Goal: Task Accomplishment & Management: Complete application form

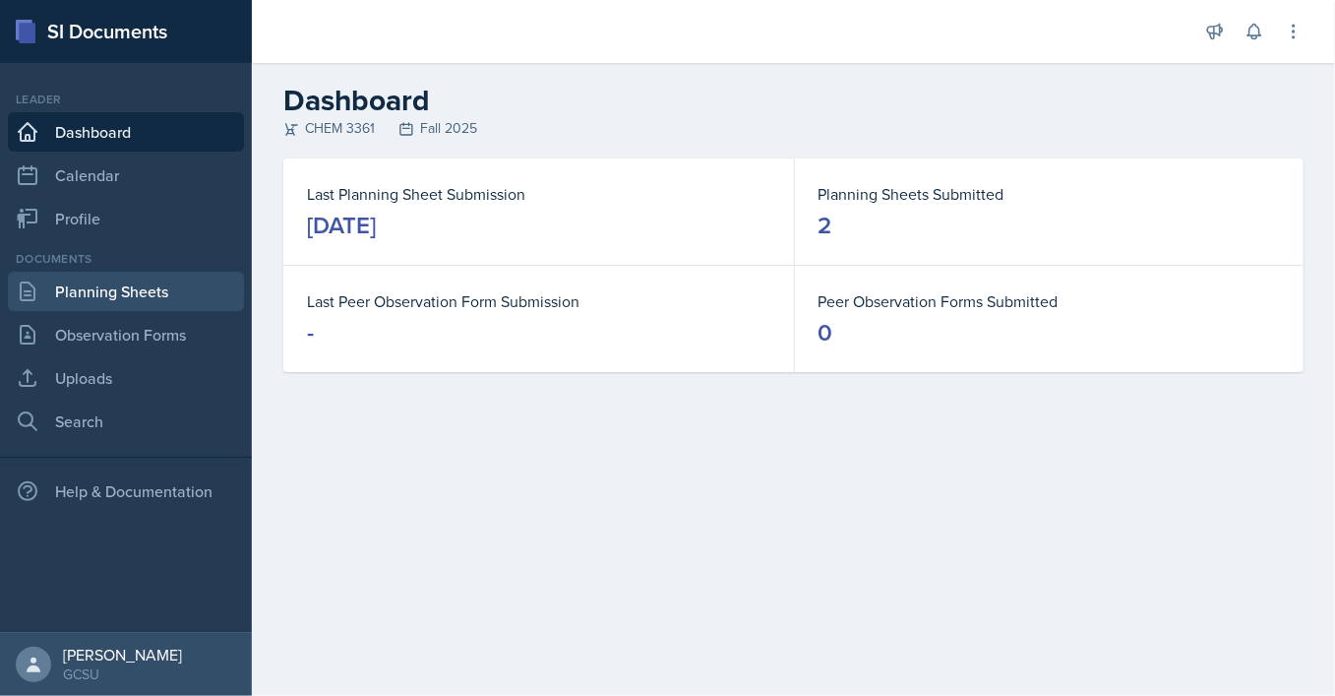
click at [126, 300] on link "Planning Sheets" at bounding box center [126, 291] width 236 height 39
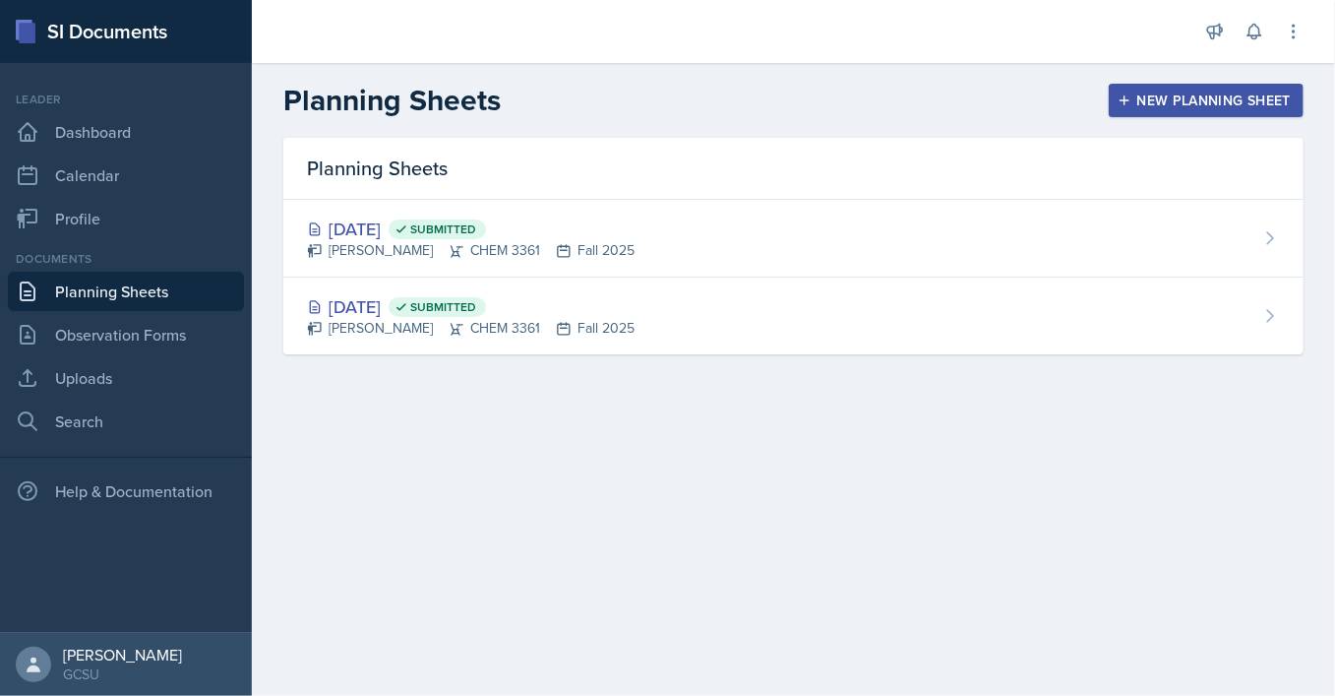
click at [1233, 93] on div "New Planning Sheet" at bounding box center [1205, 100] width 169 height 16
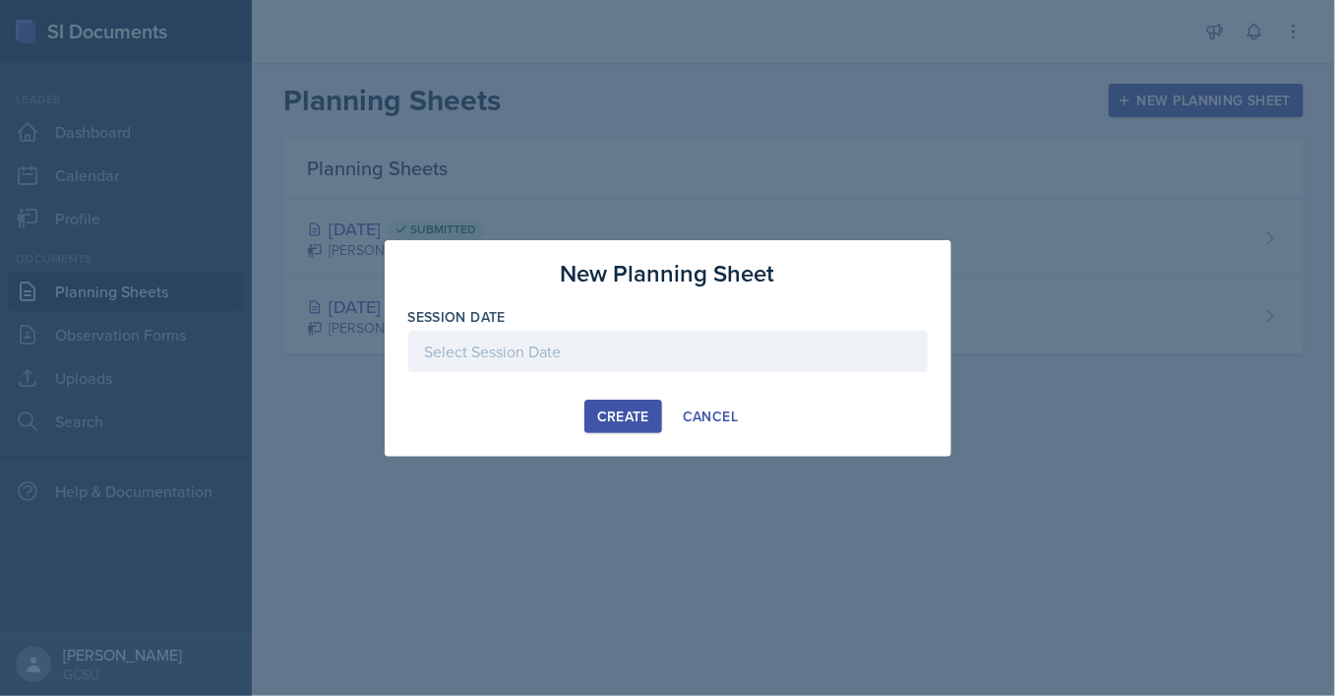
click at [582, 356] on div at bounding box center [667, 351] width 519 height 41
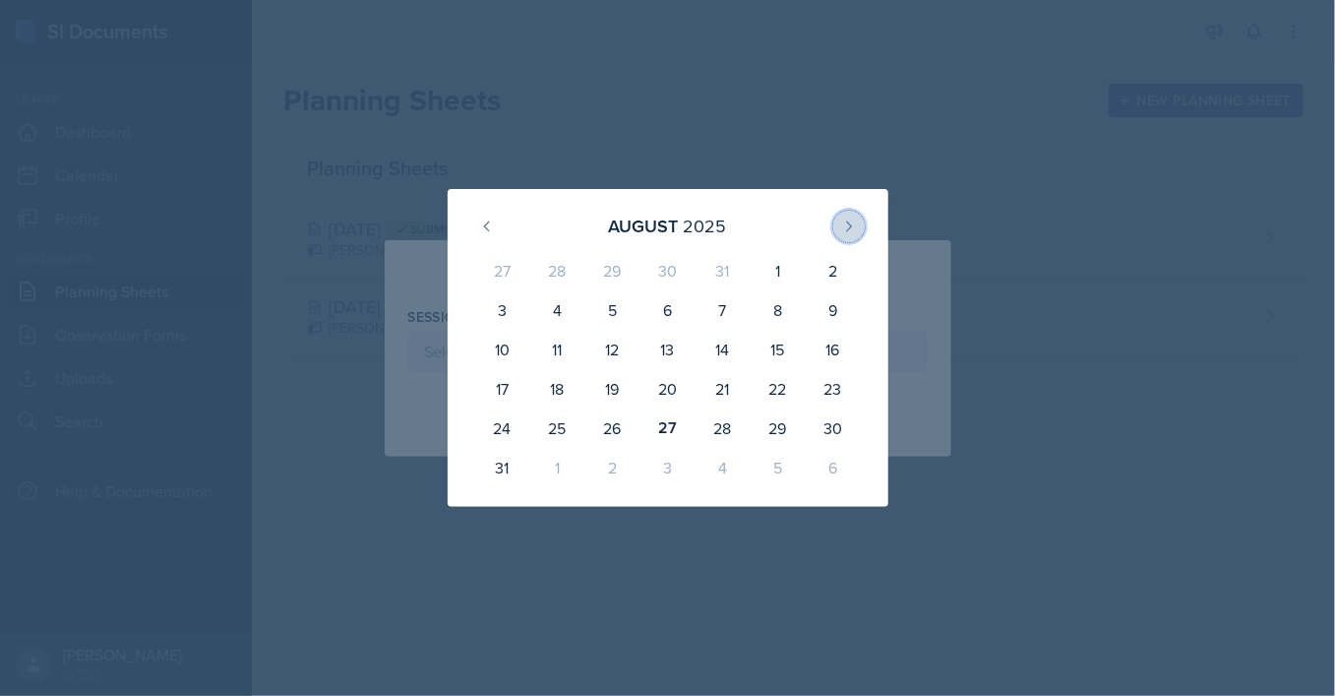
click at [843, 228] on icon at bounding box center [849, 226] width 16 height 16
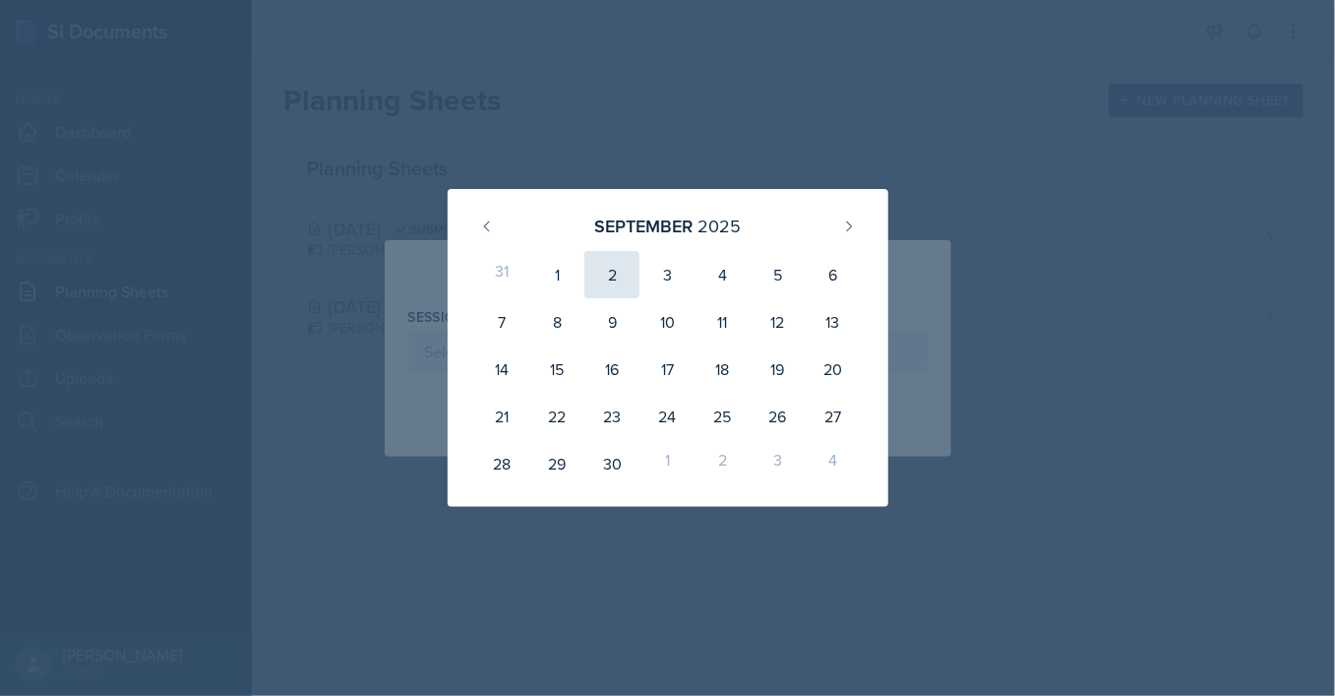
click at [615, 273] on div "2" at bounding box center [611, 274] width 55 height 47
type input "[DATE]"
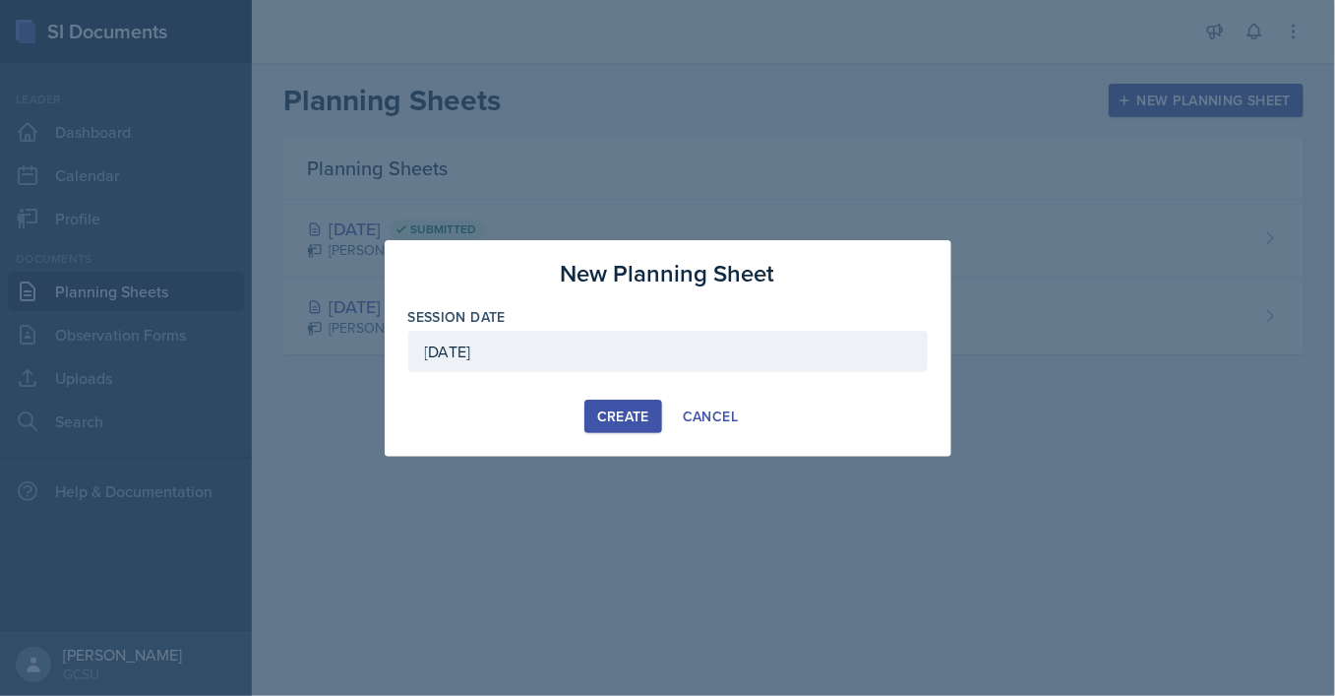
click at [635, 411] on div "Create" at bounding box center [623, 416] width 52 height 16
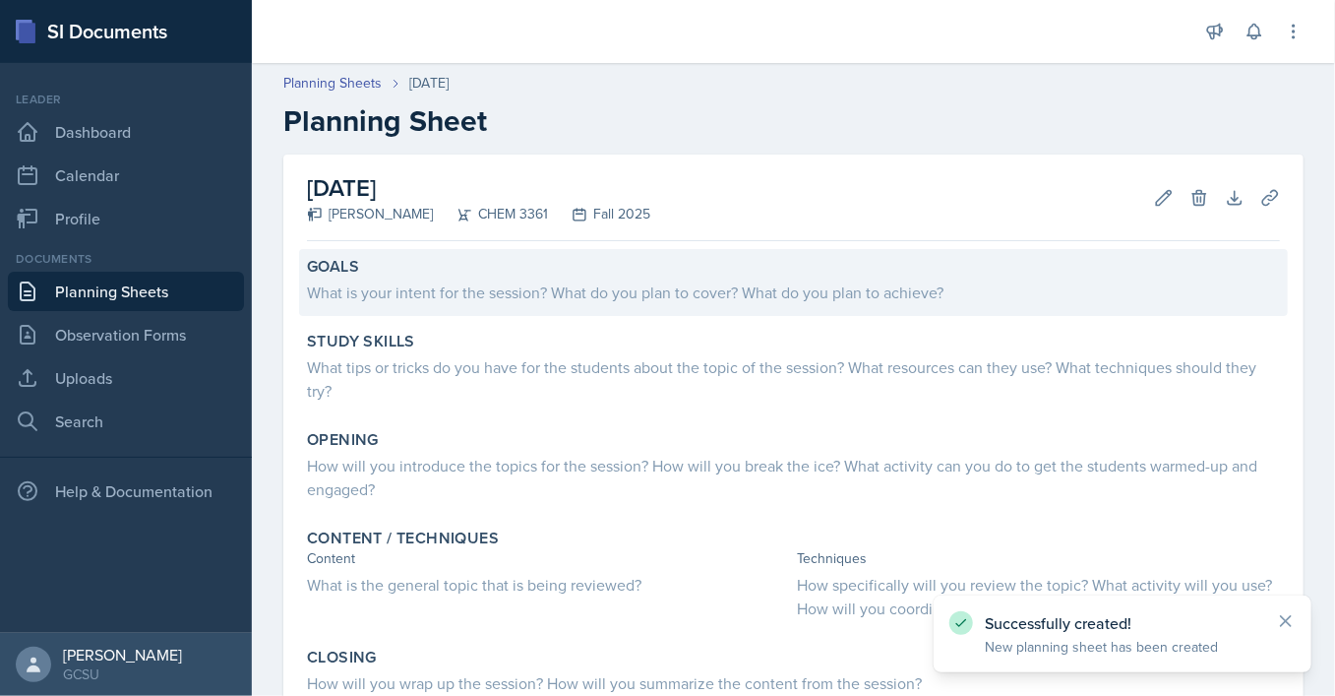
click at [471, 304] on div "Goals What is your intent for the session? What do you plan to cover? What do y…" at bounding box center [793, 282] width 989 height 67
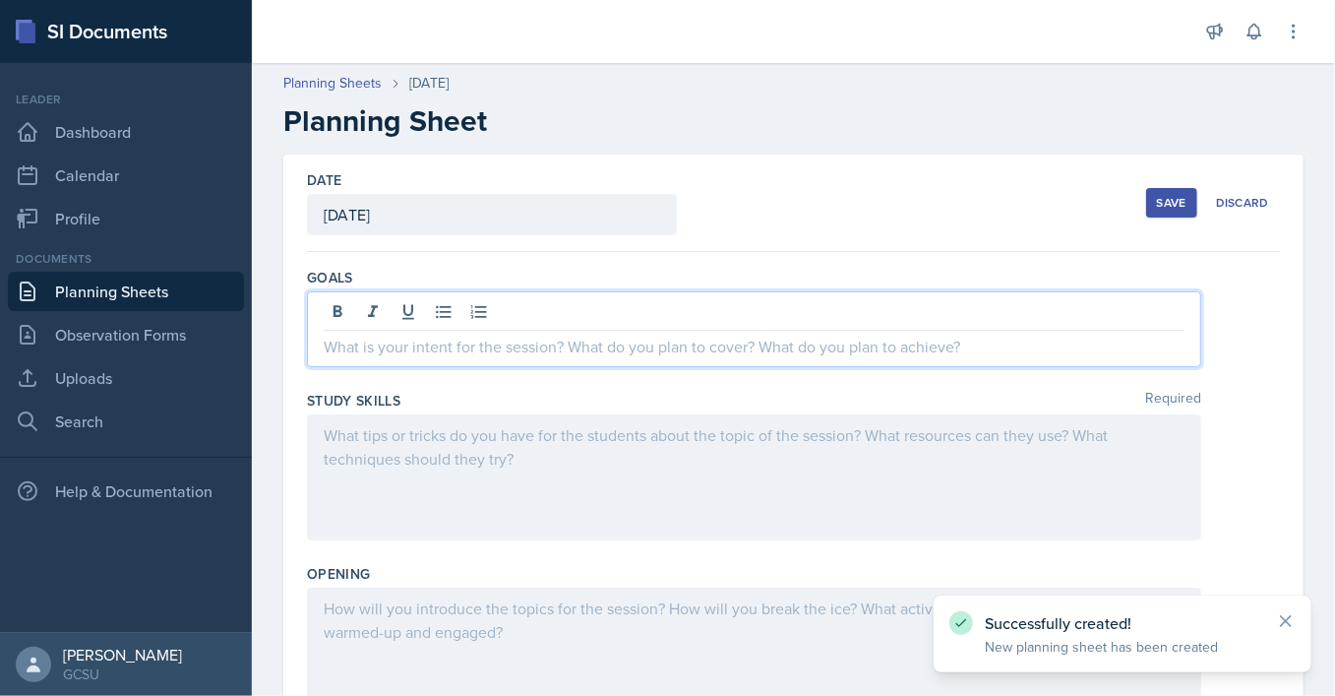
click at [523, 304] on div at bounding box center [754, 329] width 894 height 76
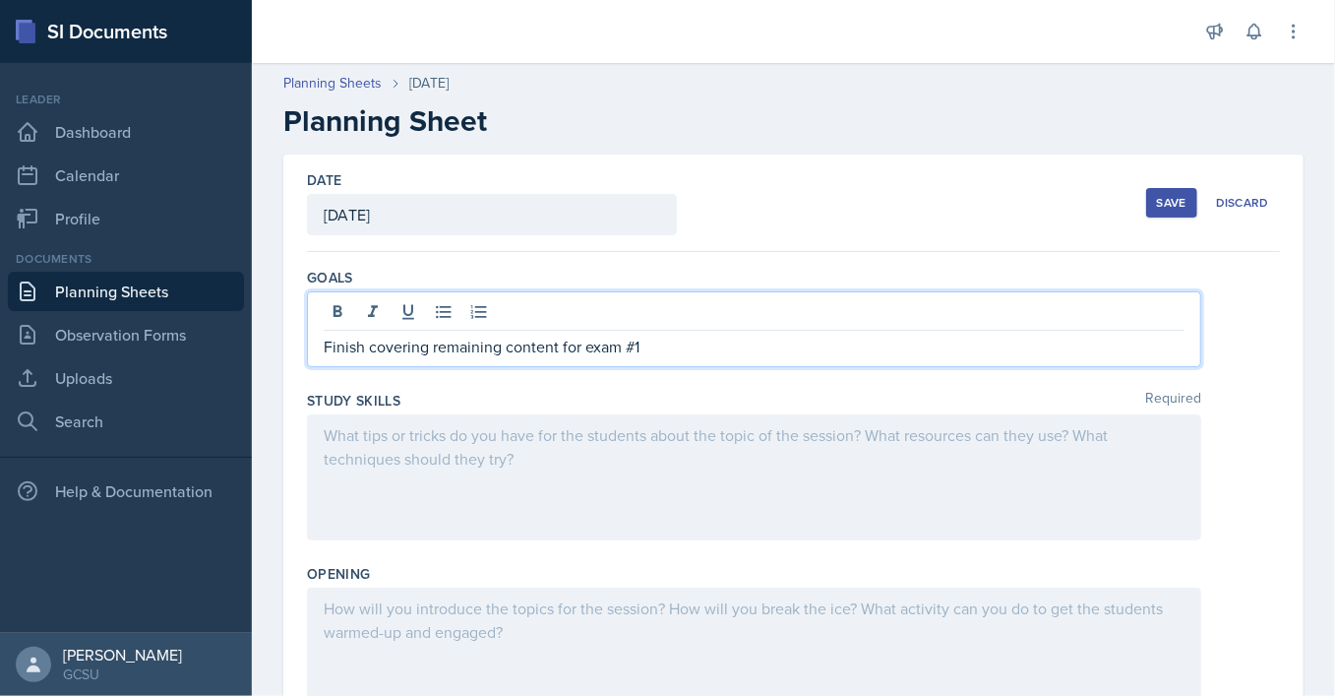
click at [637, 433] on div at bounding box center [754, 477] width 894 height 126
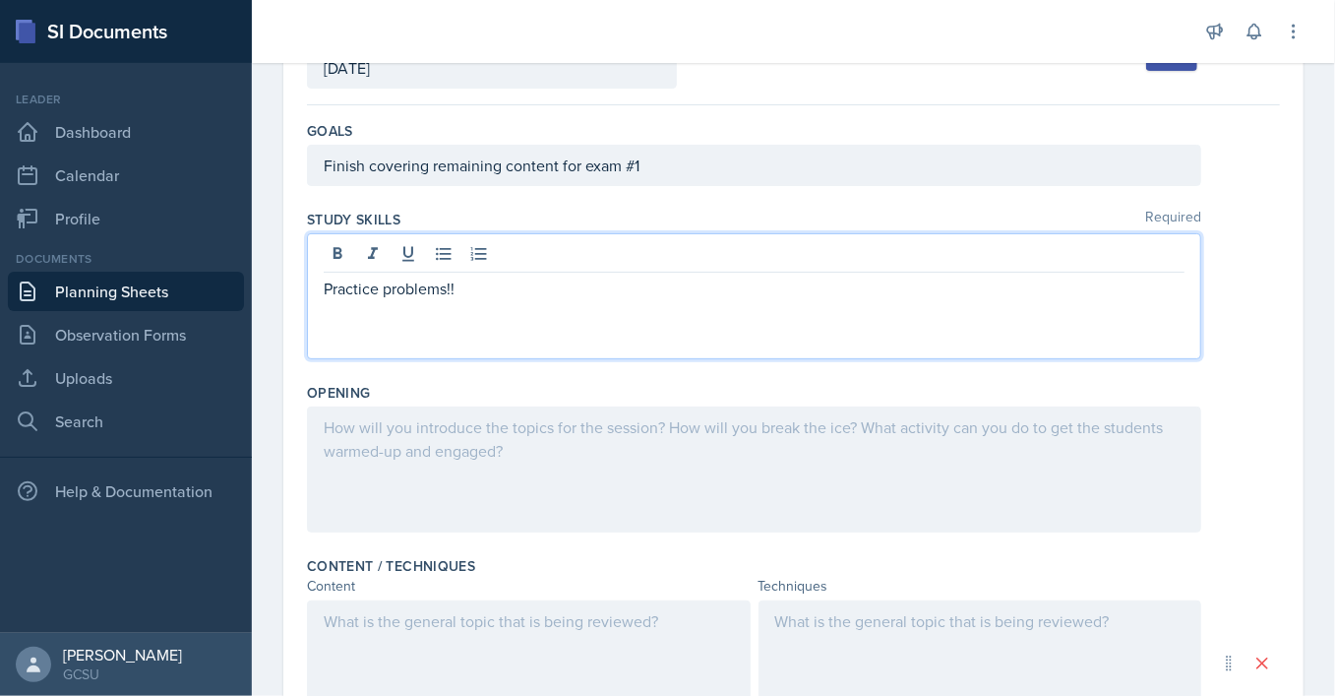
scroll to position [151, 0]
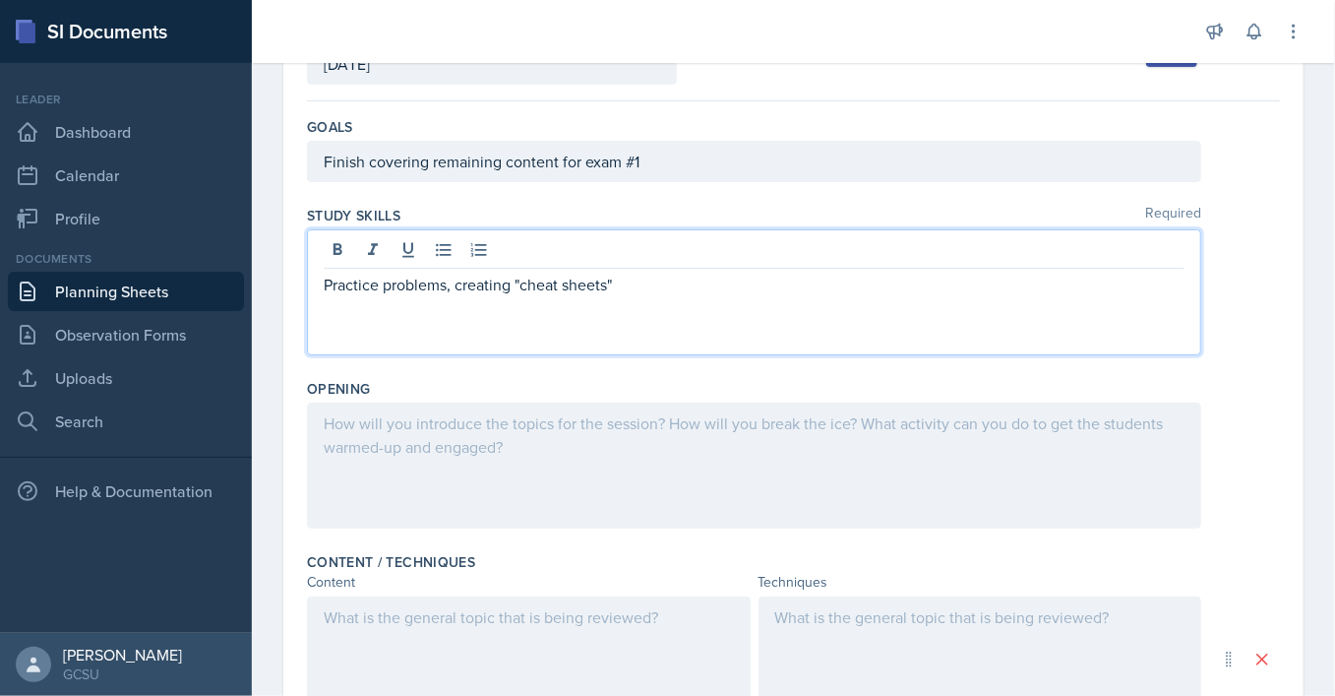
click at [500, 441] on div at bounding box center [754, 465] width 894 height 126
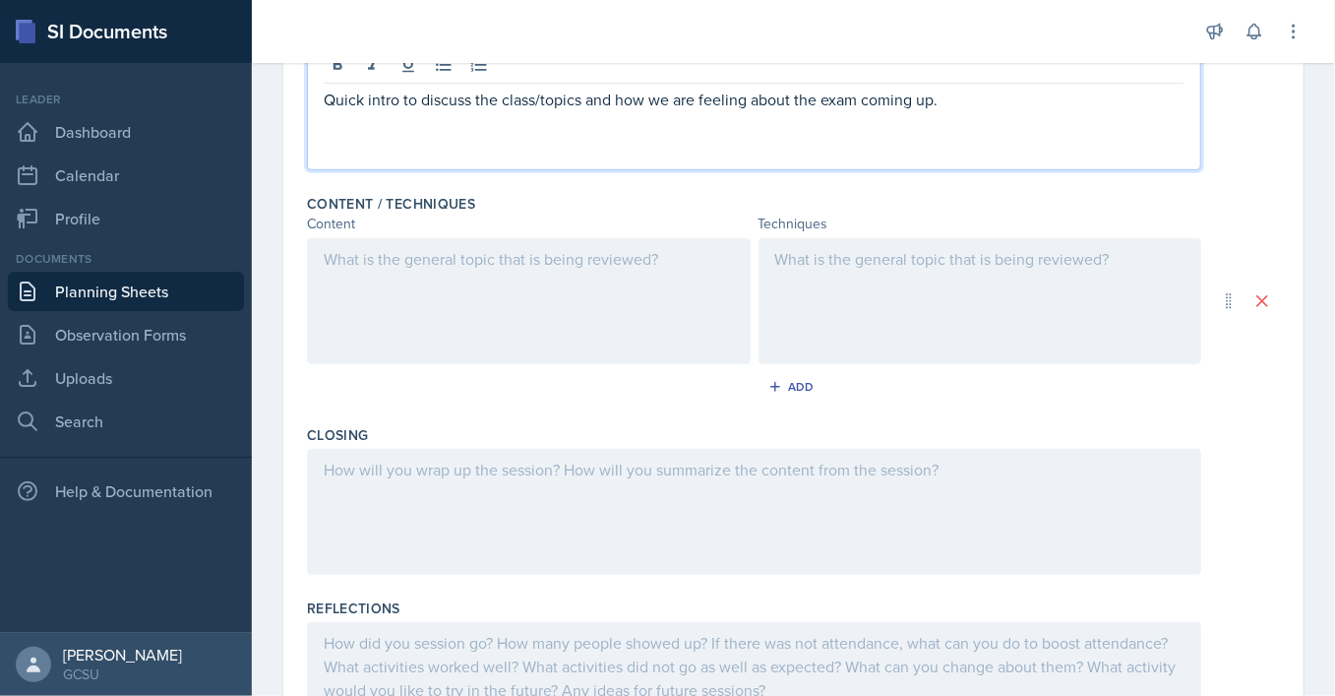
scroll to position [530, 0]
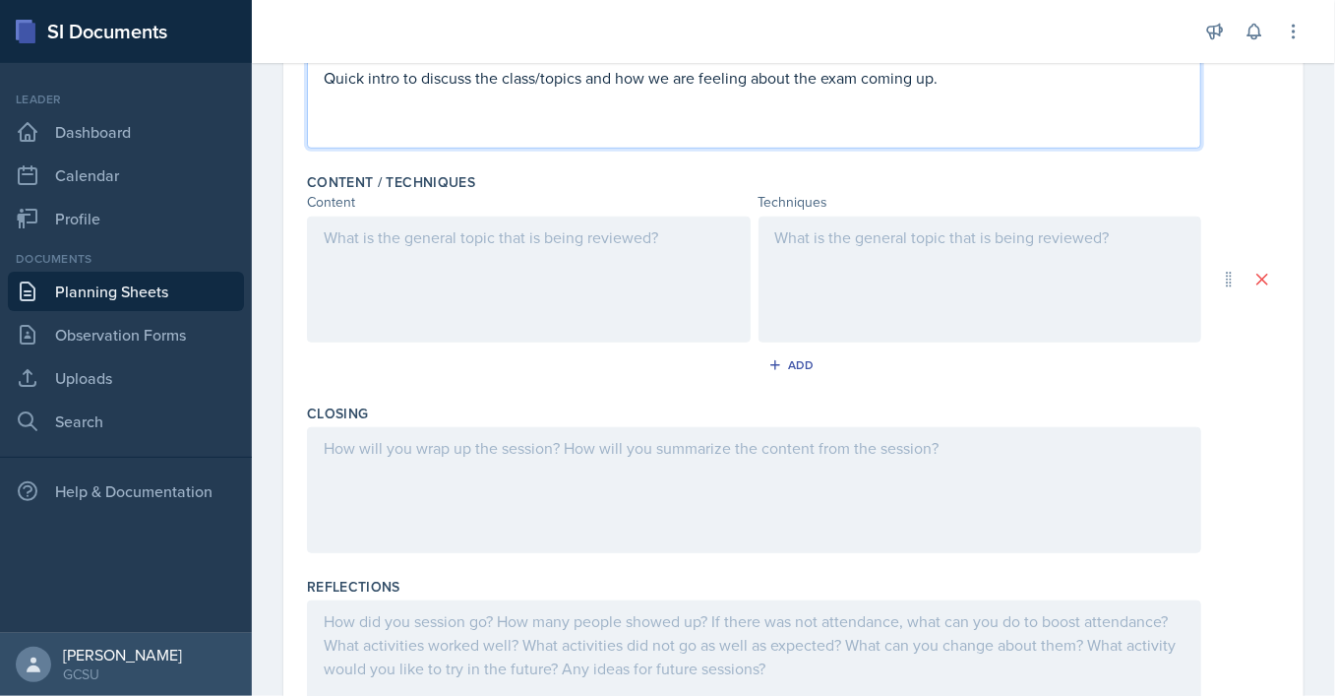
click at [517, 282] on div at bounding box center [529, 279] width 444 height 126
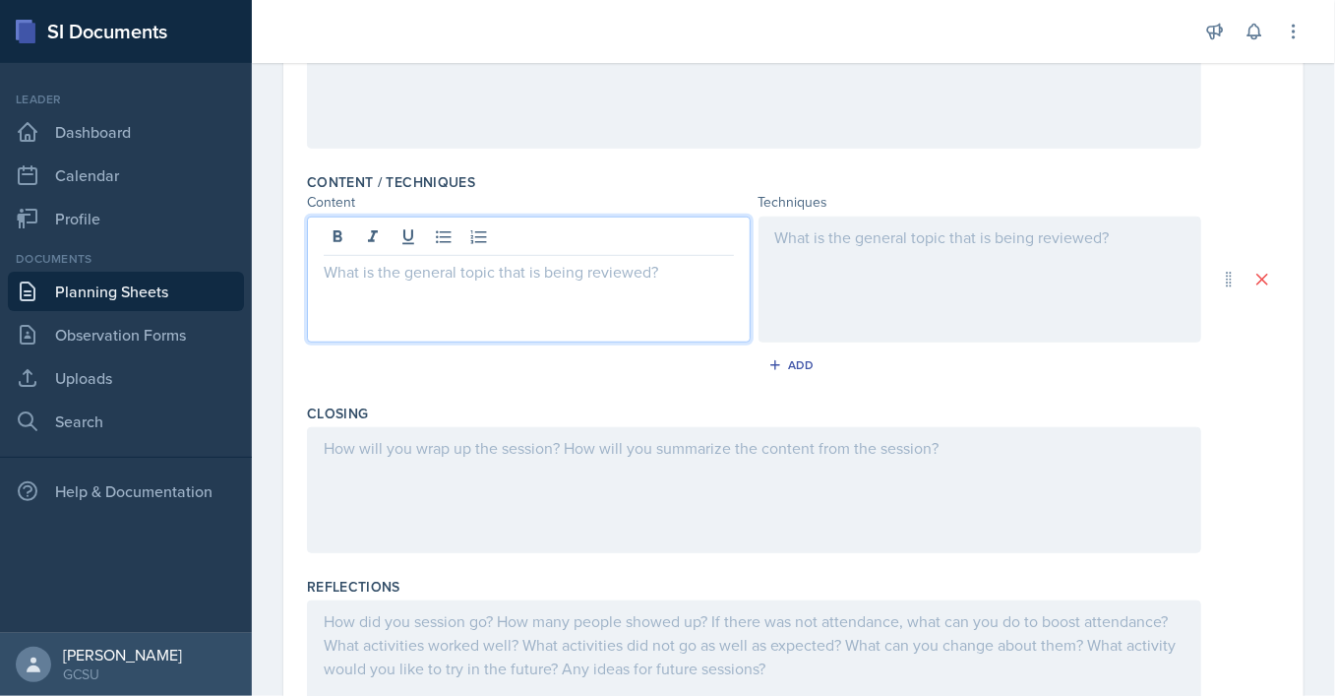
scroll to position [496, 0]
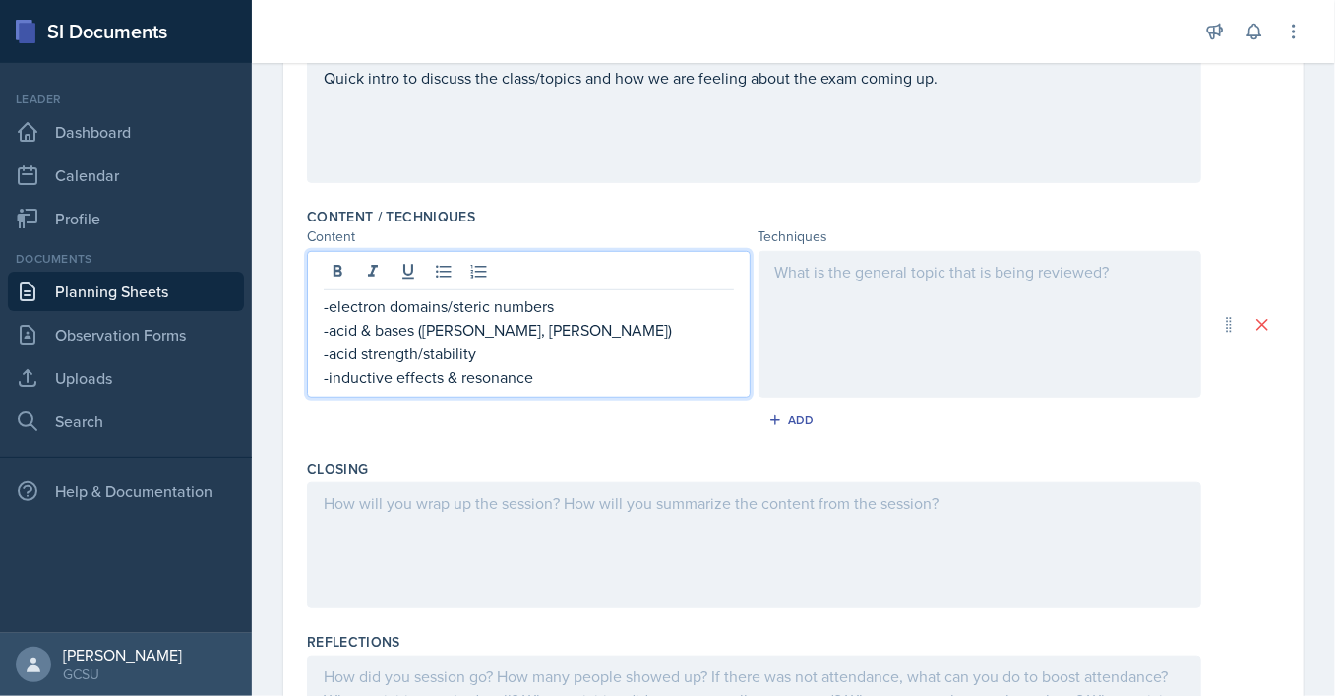
click at [930, 308] on div at bounding box center [980, 324] width 444 height 147
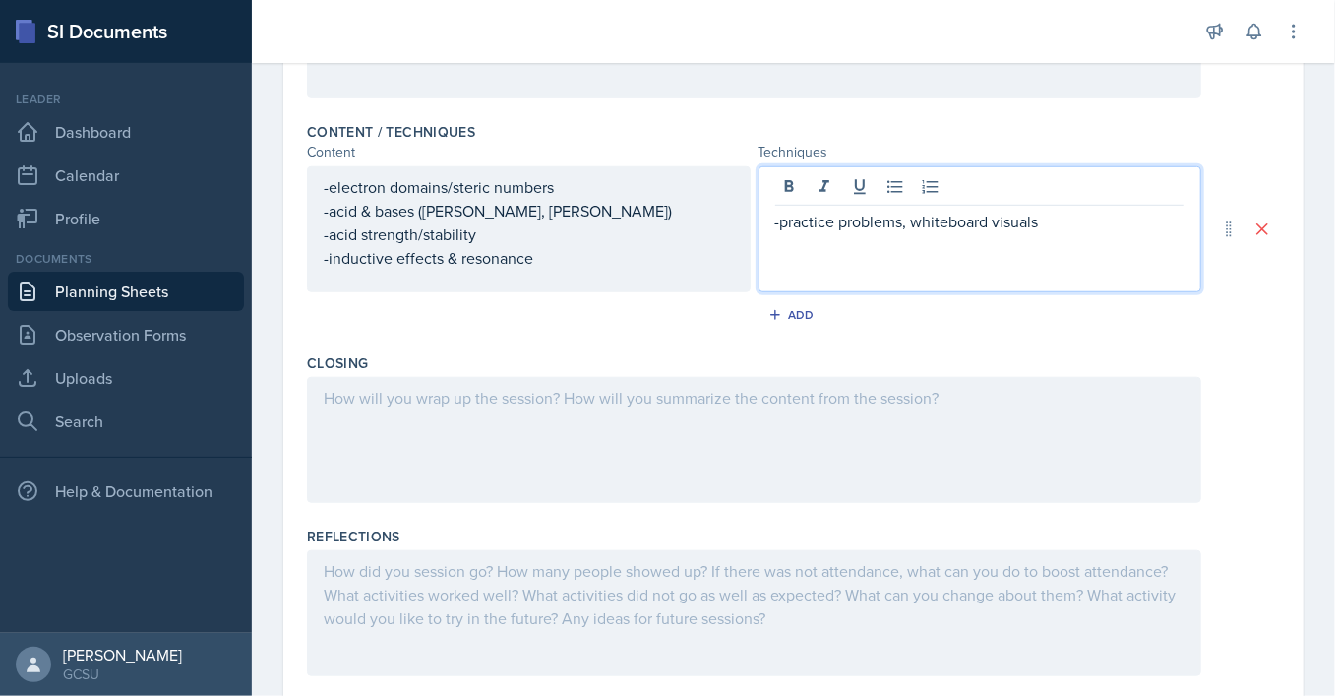
scroll to position [581, 0]
click at [613, 395] on div at bounding box center [754, 439] width 894 height 126
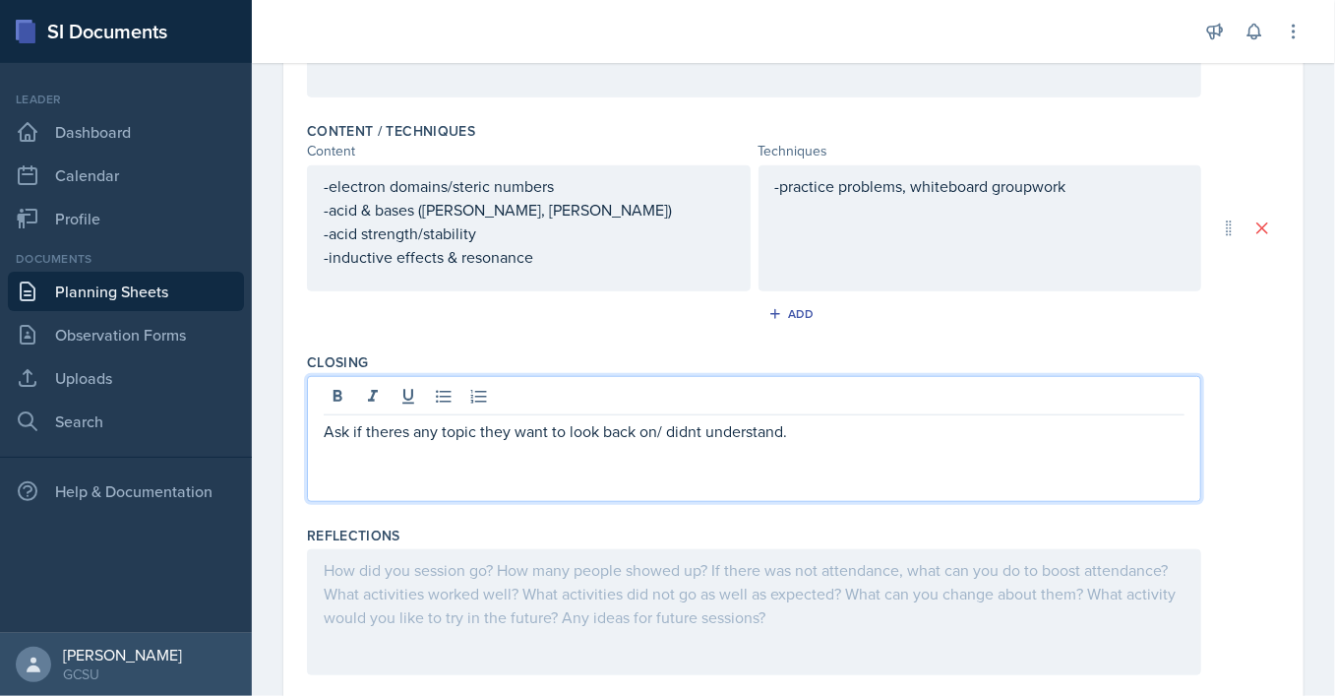
scroll to position [0, 0]
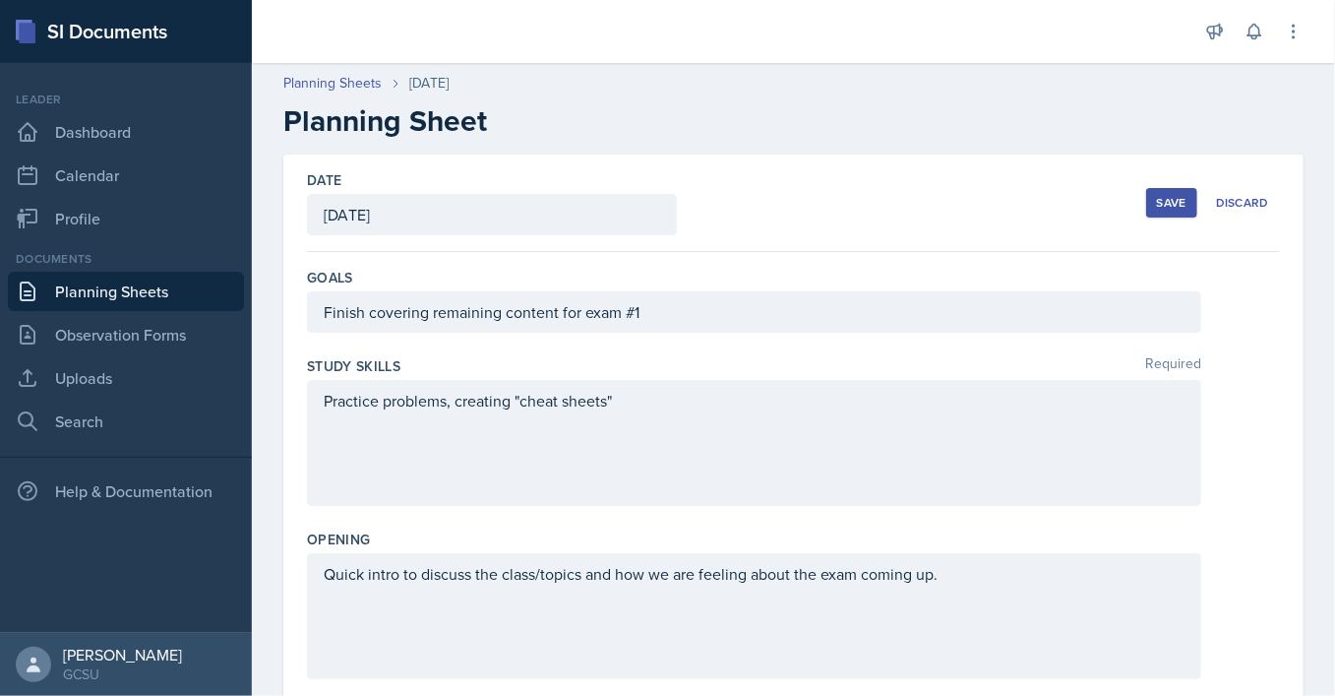
click at [1182, 196] on div "Save" at bounding box center [1172, 203] width 30 height 16
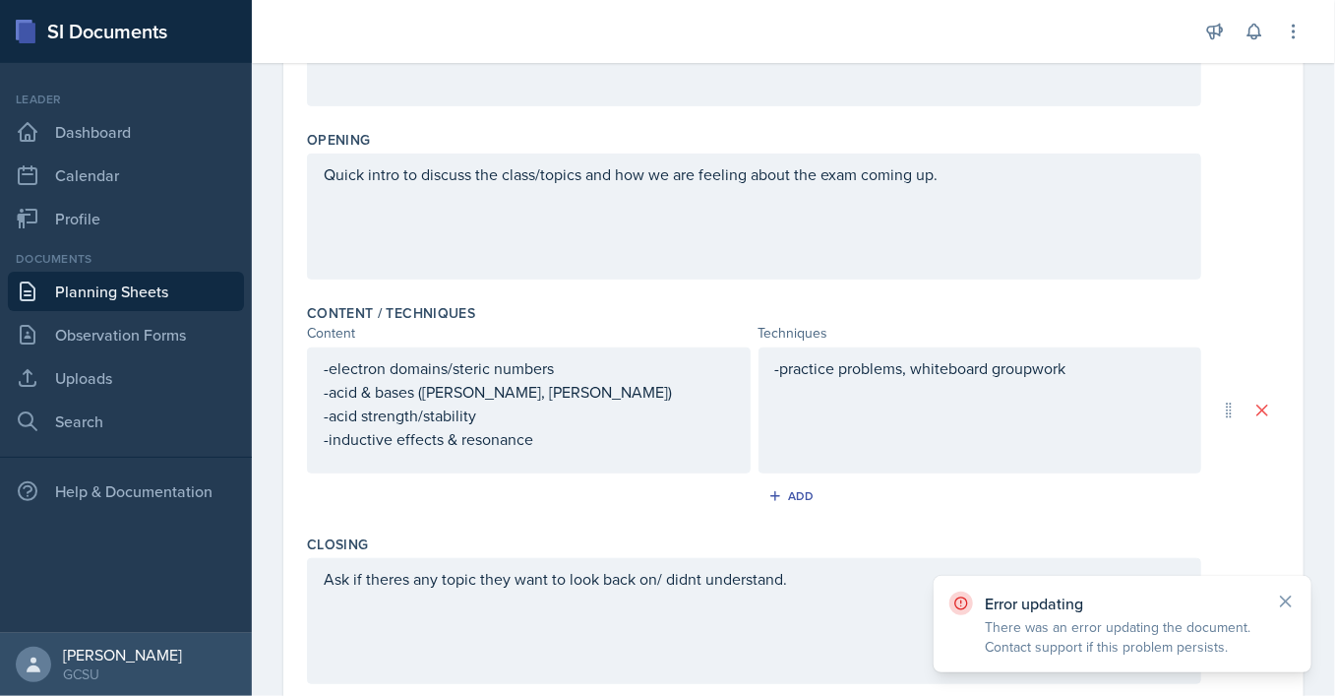
scroll to position [425, 0]
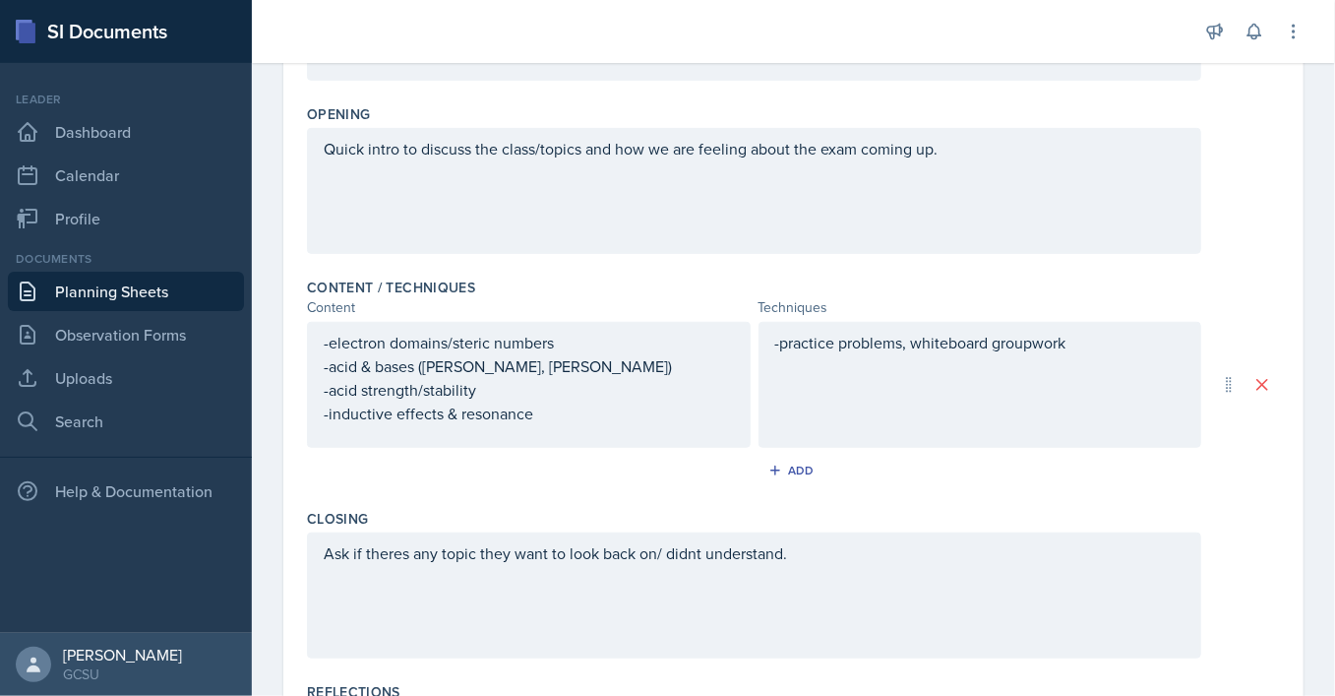
click at [1258, 195] on div "Quick intro to discuss the class/topics and how we are feeling about the exam c…" at bounding box center [793, 191] width 973 height 126
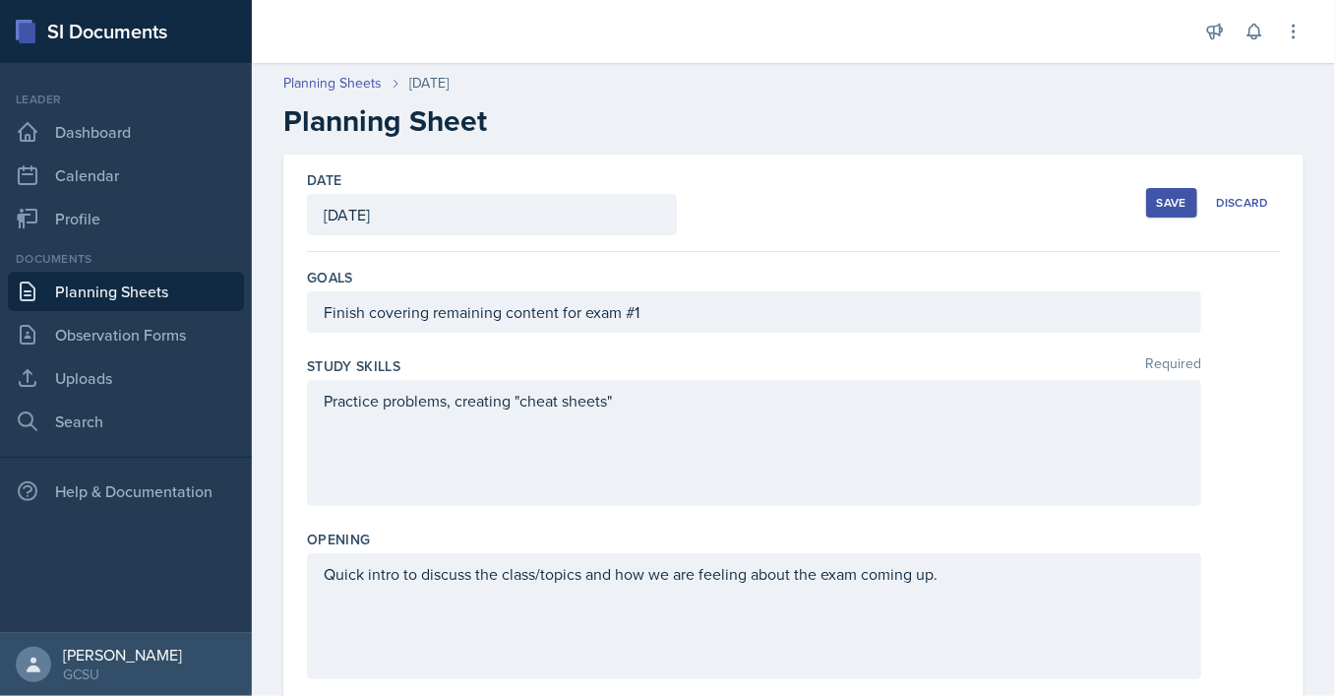
click at [1170, 207] on div "Save" at bounding box center [1172, 203] width 30 height 16
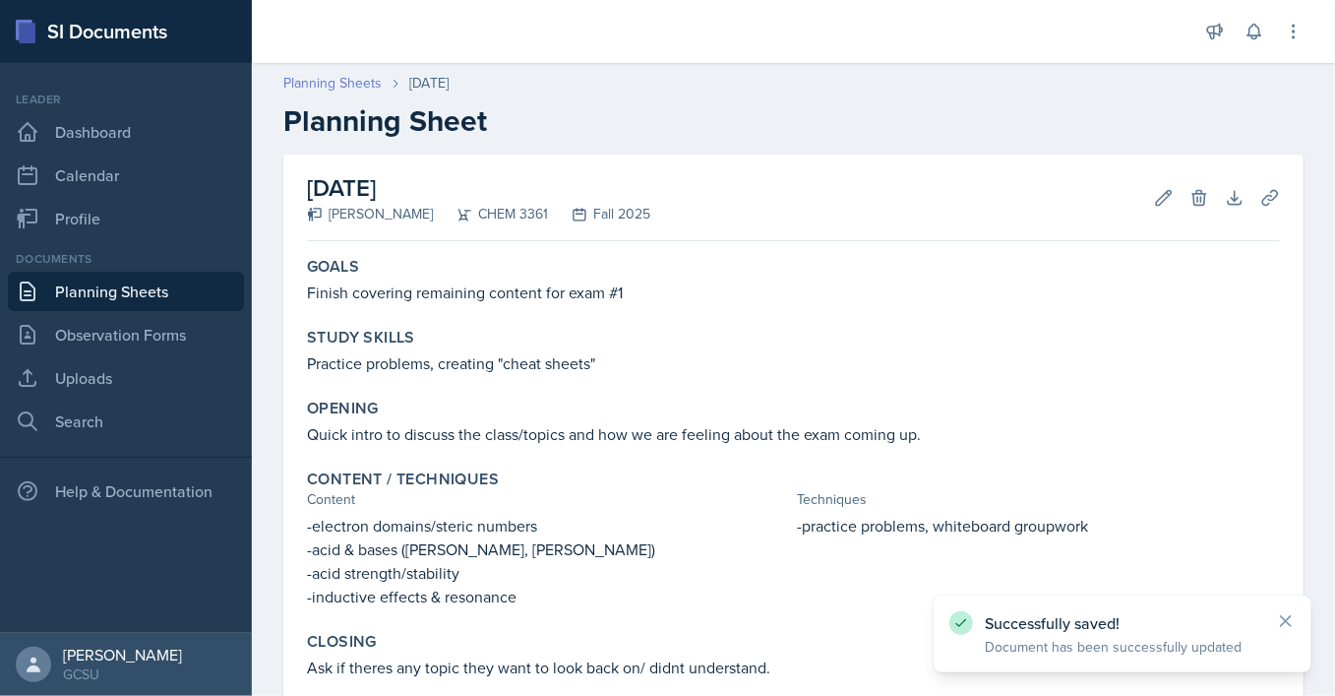
click at [364, 91] on link "Planning Sheets" at bounding box center [332, 83] width 98 height 21
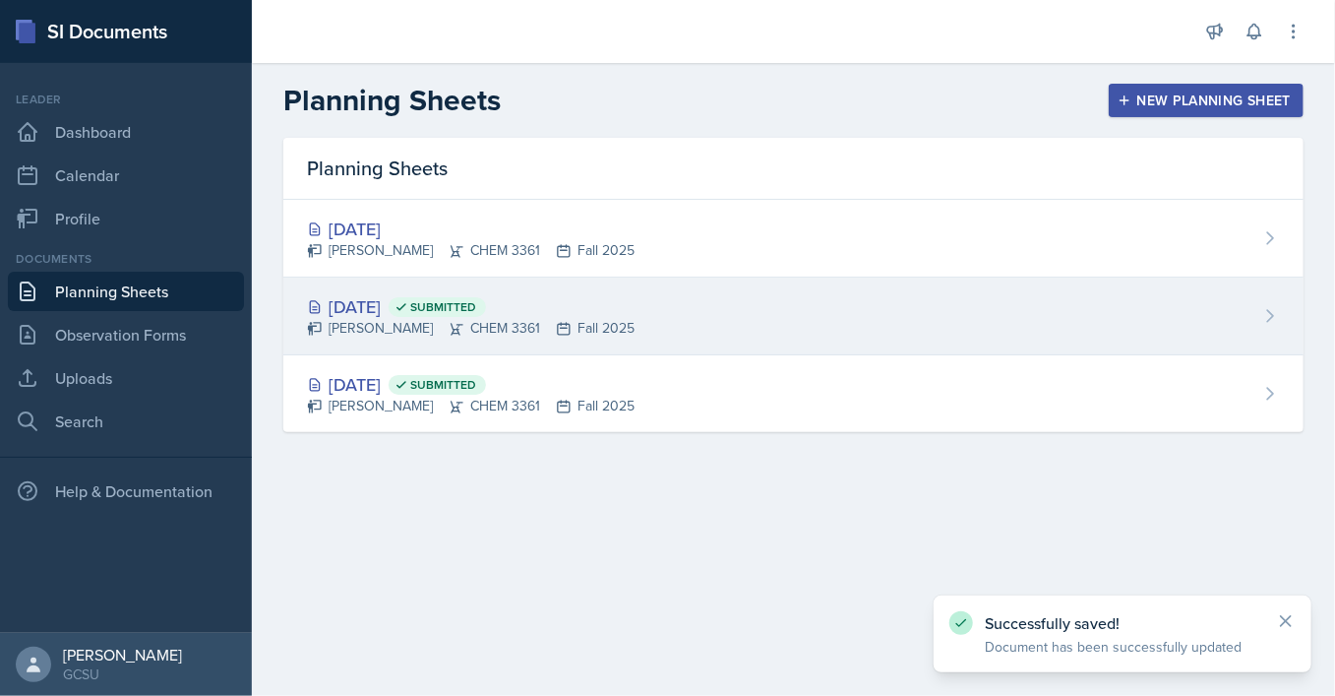
click at [641, 311] on div "[DATE] Submitted [PERSON_NAME] CHEM 3361 Fall 2025" at bounding box center [793, 316] width 1020 height 78
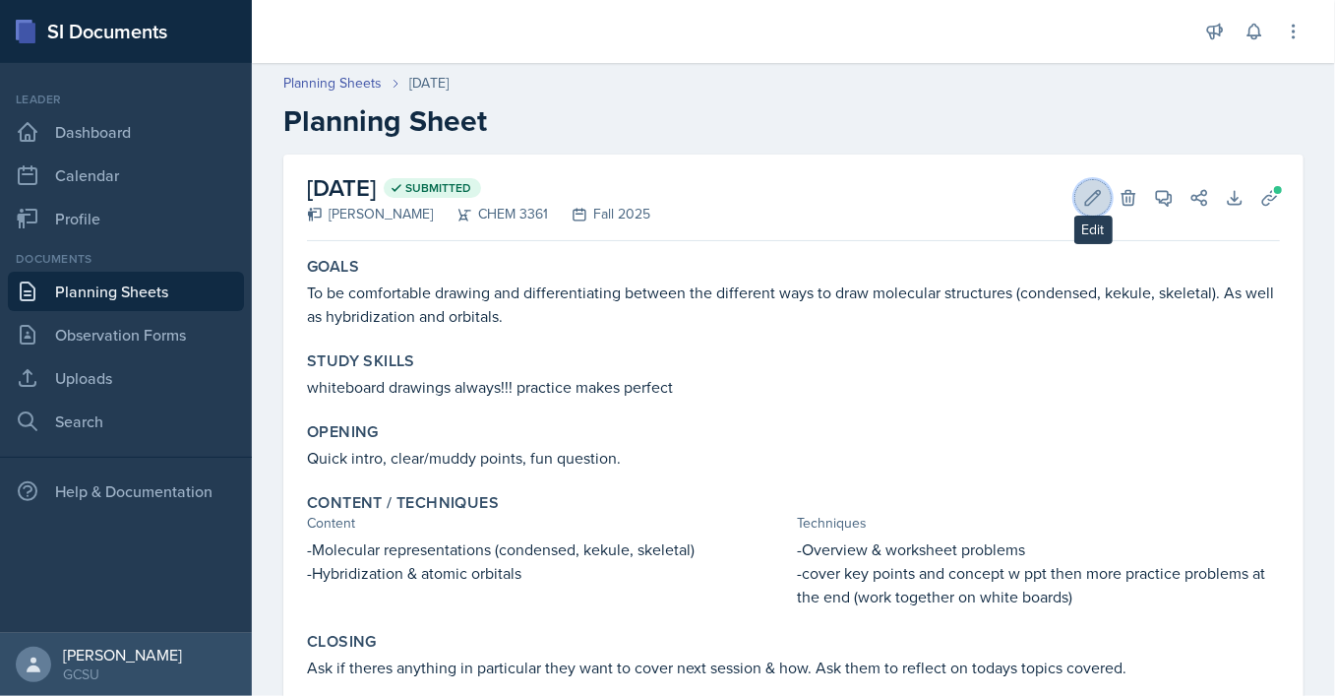
click at [1089, 202] on icon at bounding box center [1093, 198] width 20 height 20
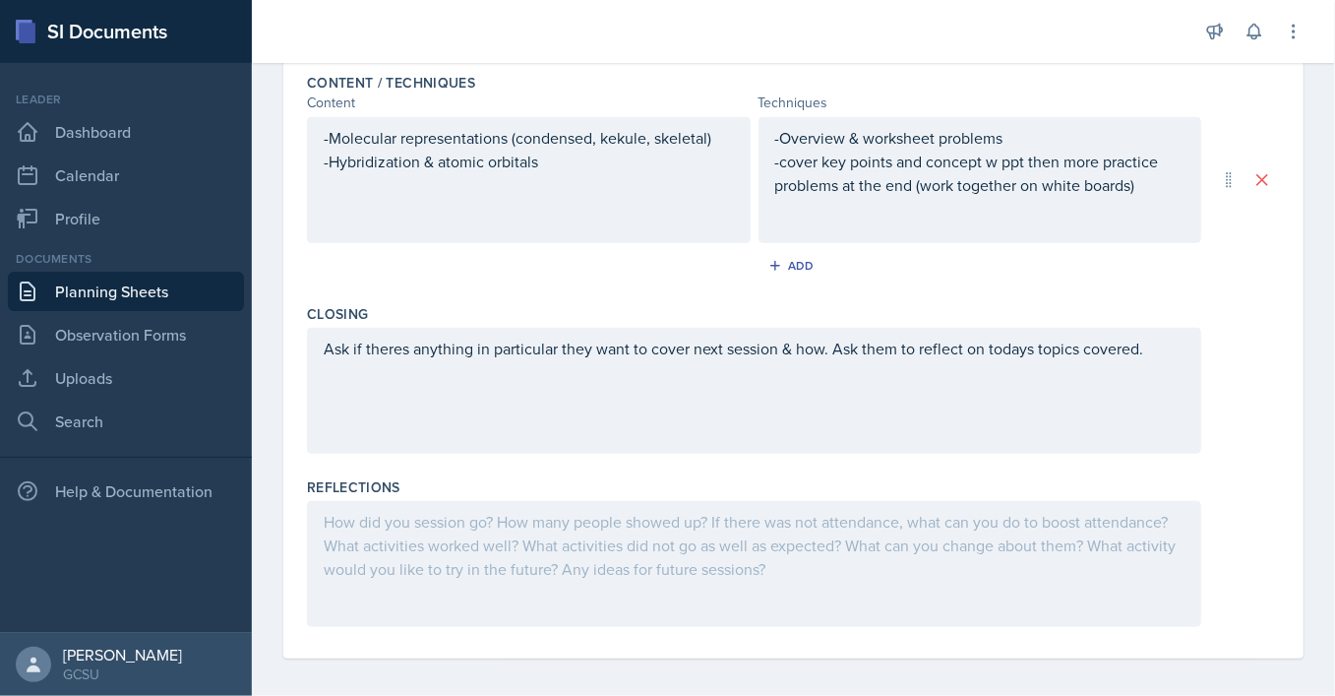
scroll to position [661, 0]
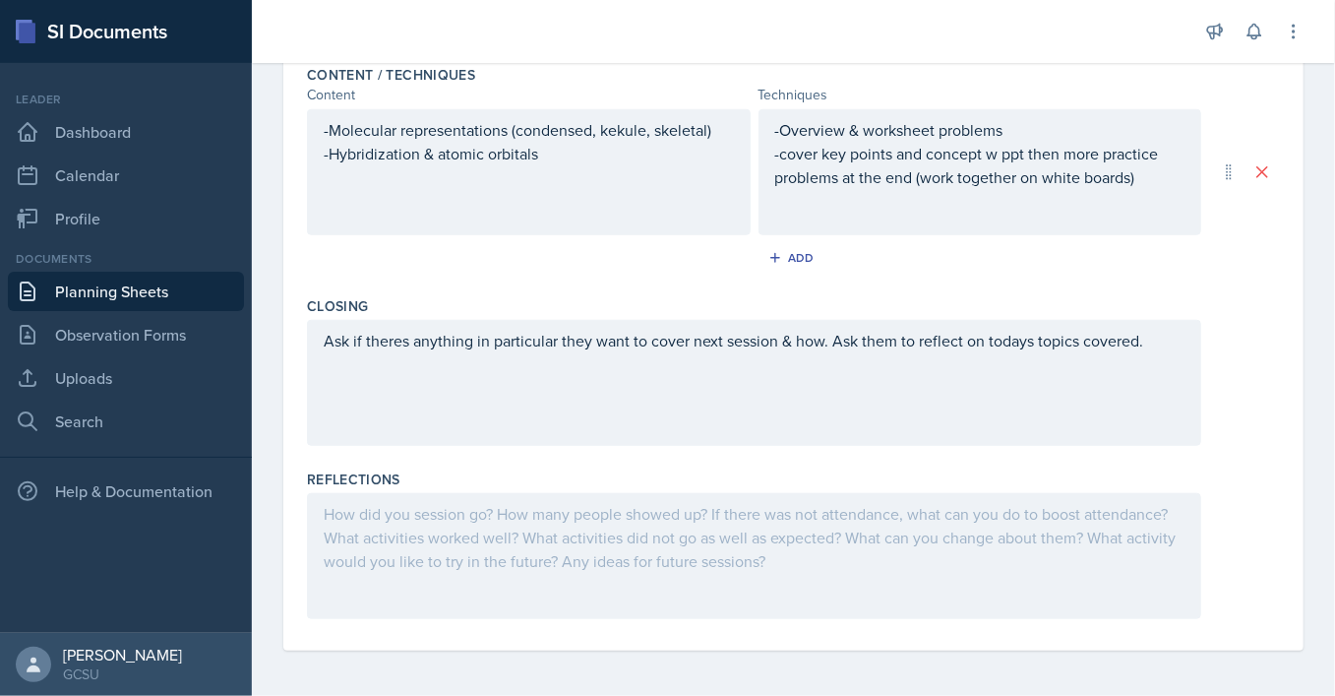
click at [604, 566] on div at bounding box center [754, 556] width 894 height 126
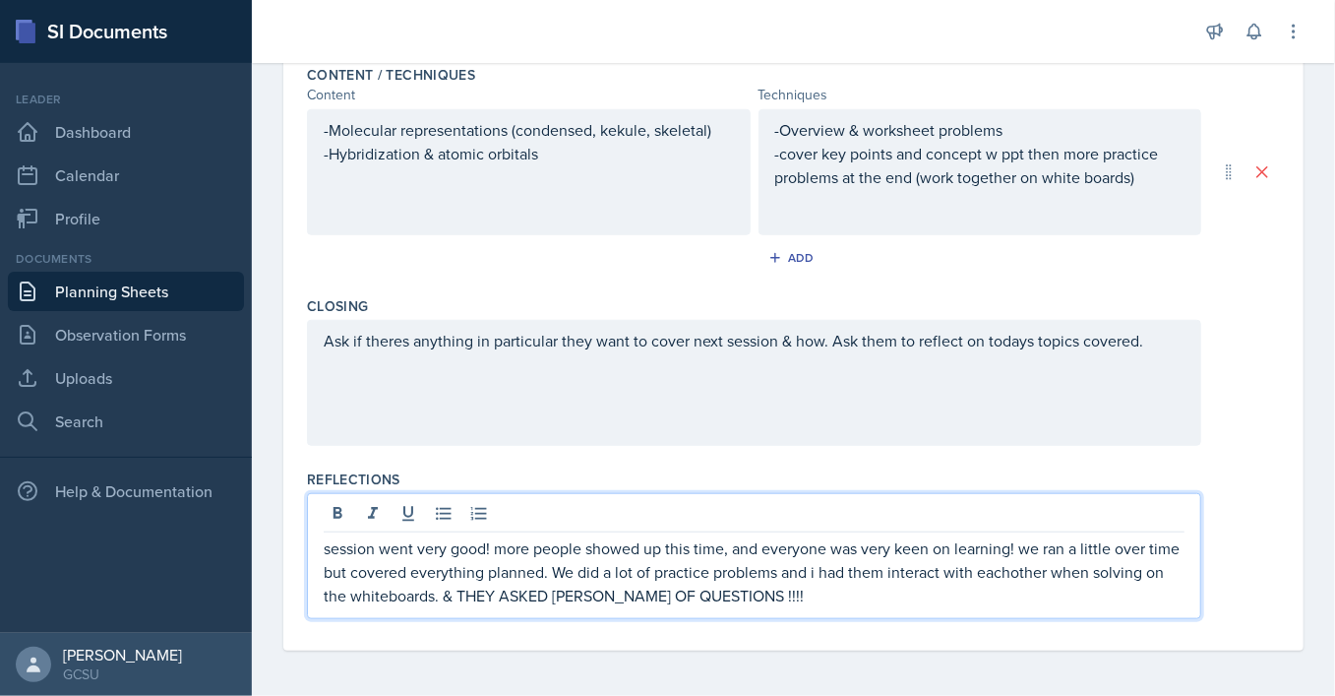
scroll to position [0, 0]
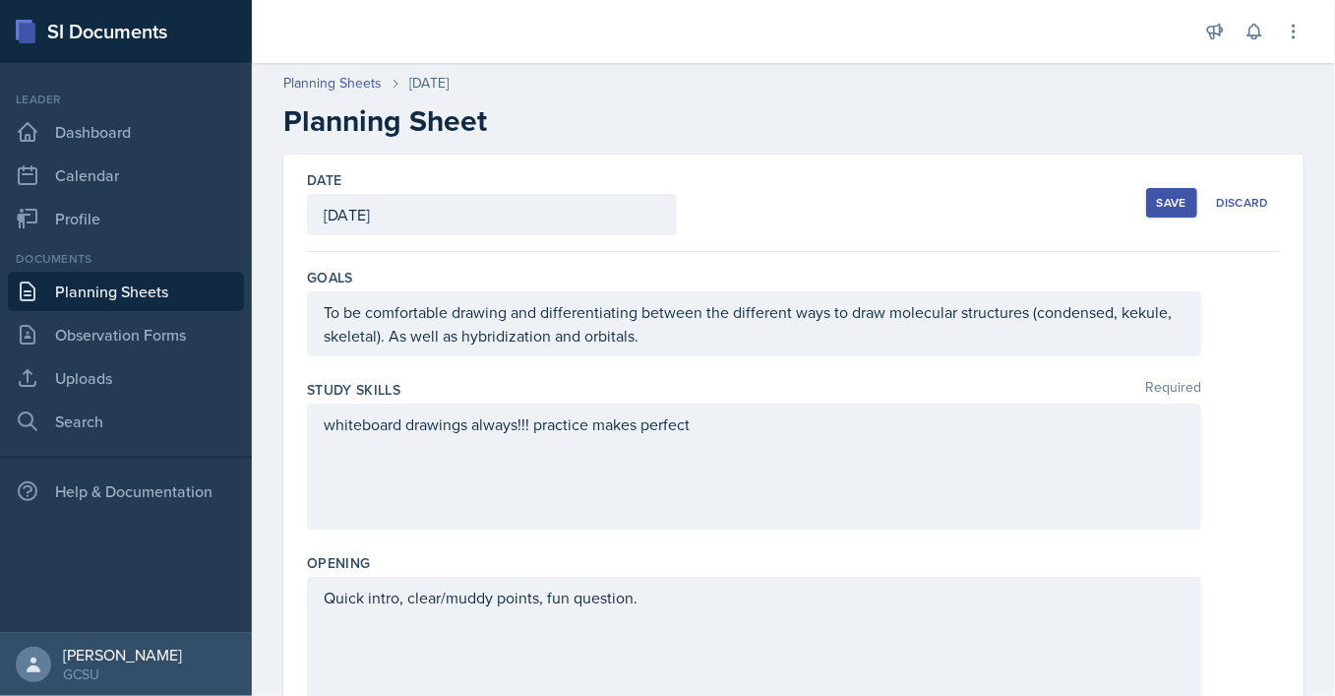
click at [1156, 199] on button "Save" at bounding box center [1171, 203] width 51 height 30
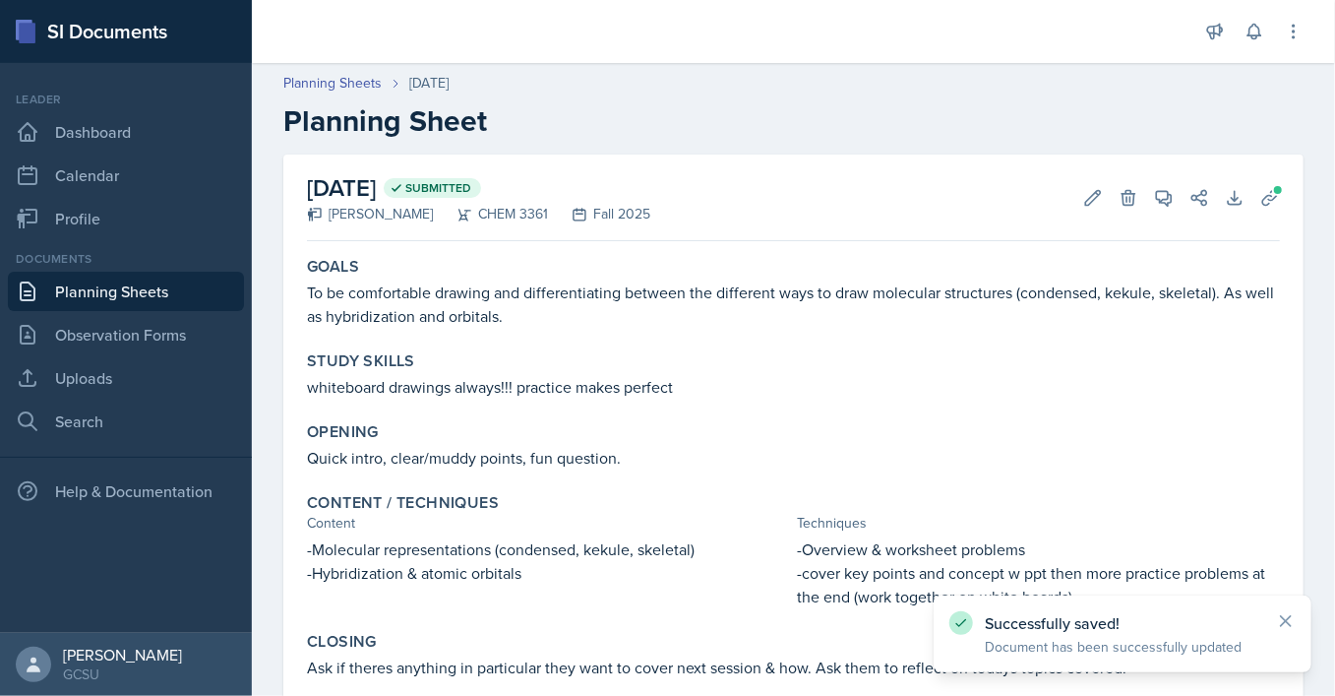
scroll to position [179, 0]
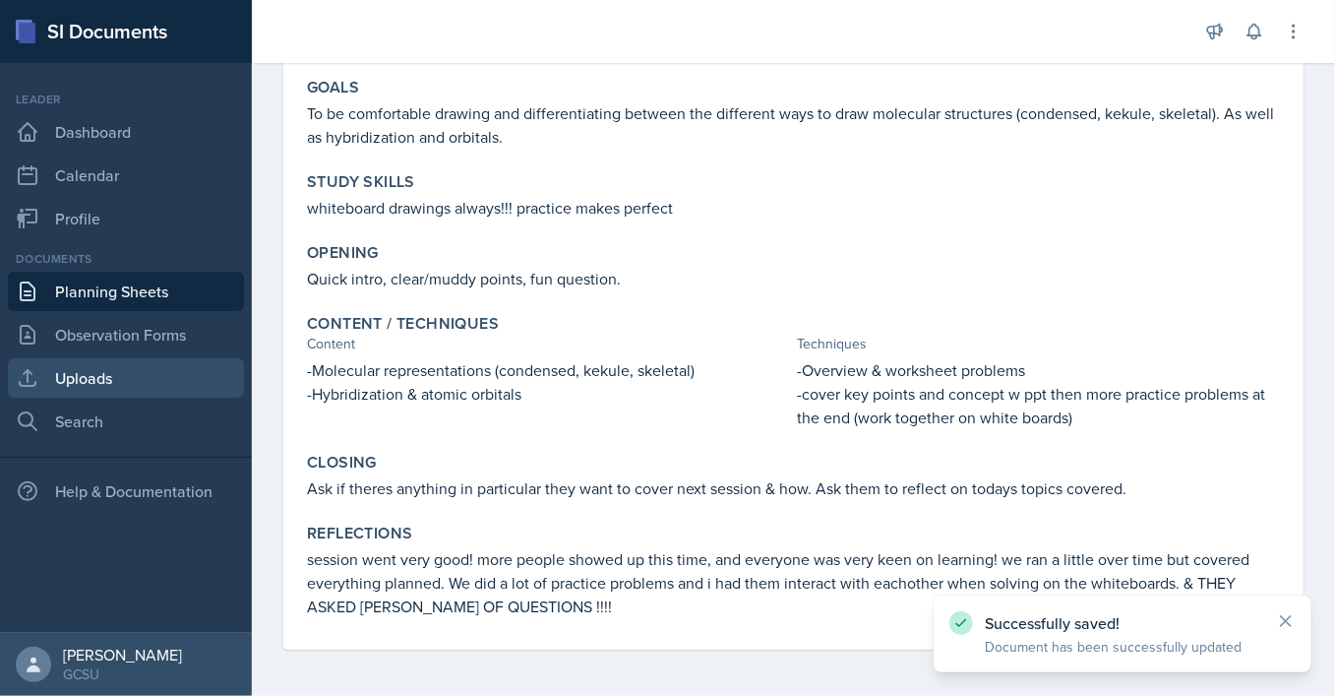
click at [134, 378] on link "Uploads" at bounding box center [126, 377] width 236 height 39
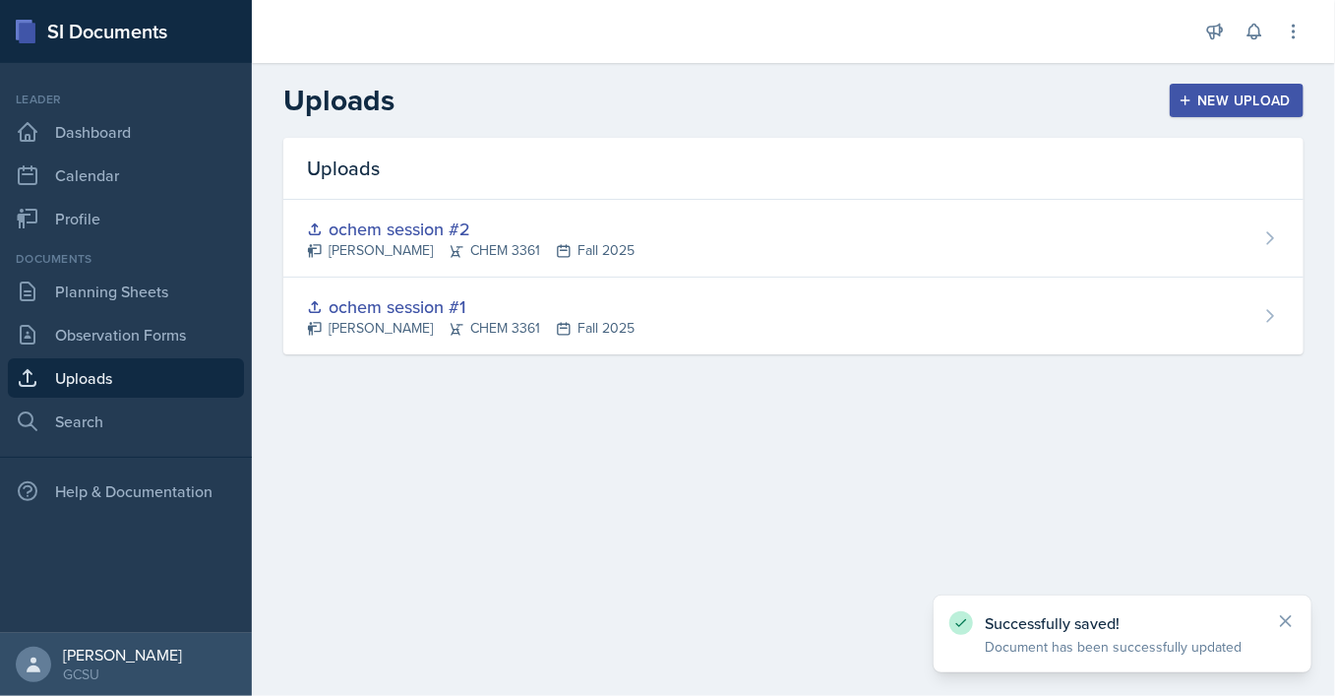
click at [1189, 105] on icon "button" at bounding box center [1186, 100] width 14 height 14
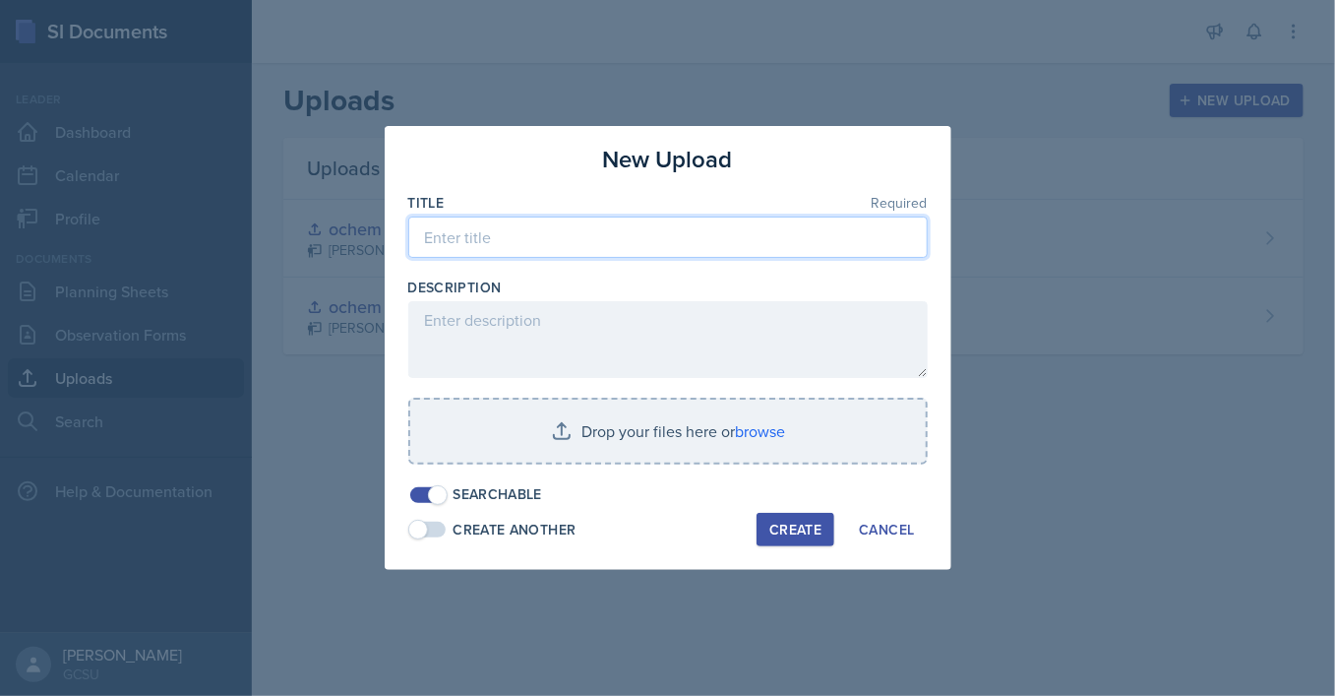
click at [600, 245] on input at bounding box center [667, 236] width 519 height 41
type input "S"
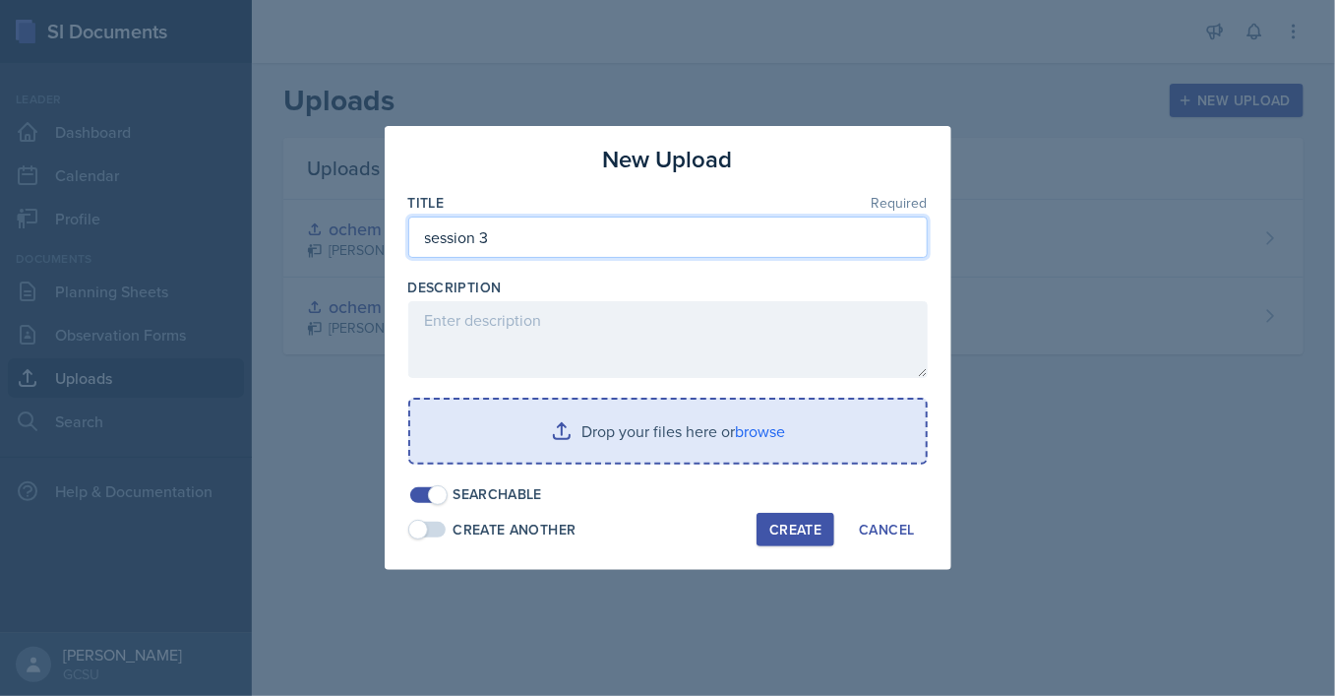
type input "session 3"
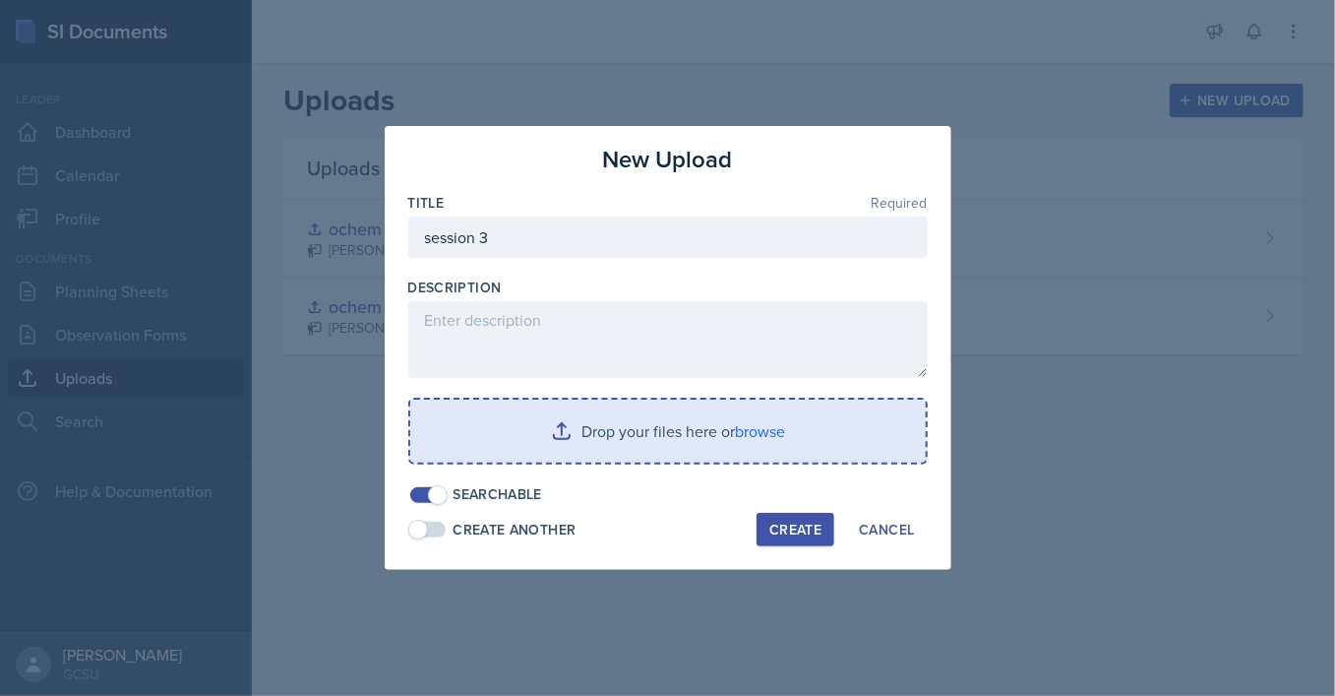
click at [658, 412] on input "file" at bounding box center [667, 430] width 515 height 63
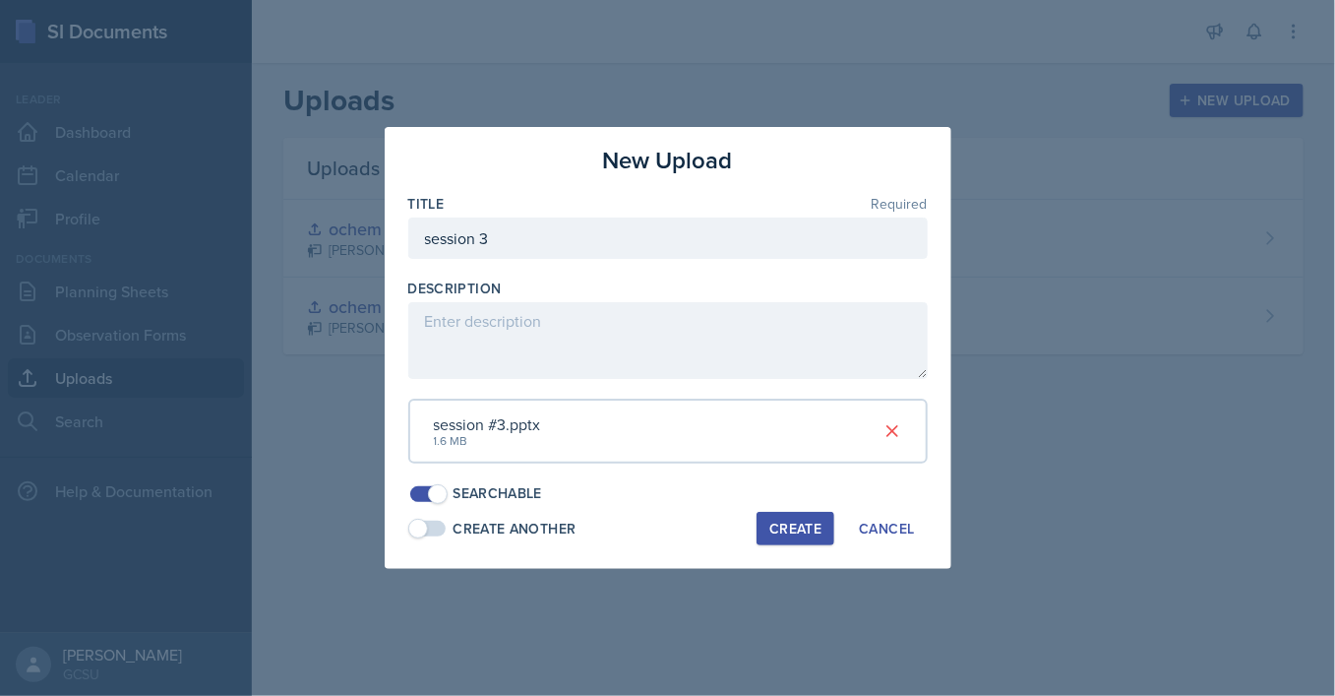
click at [795, 520] on div "Create" at bounding box center [795, 528] width 52 height 16
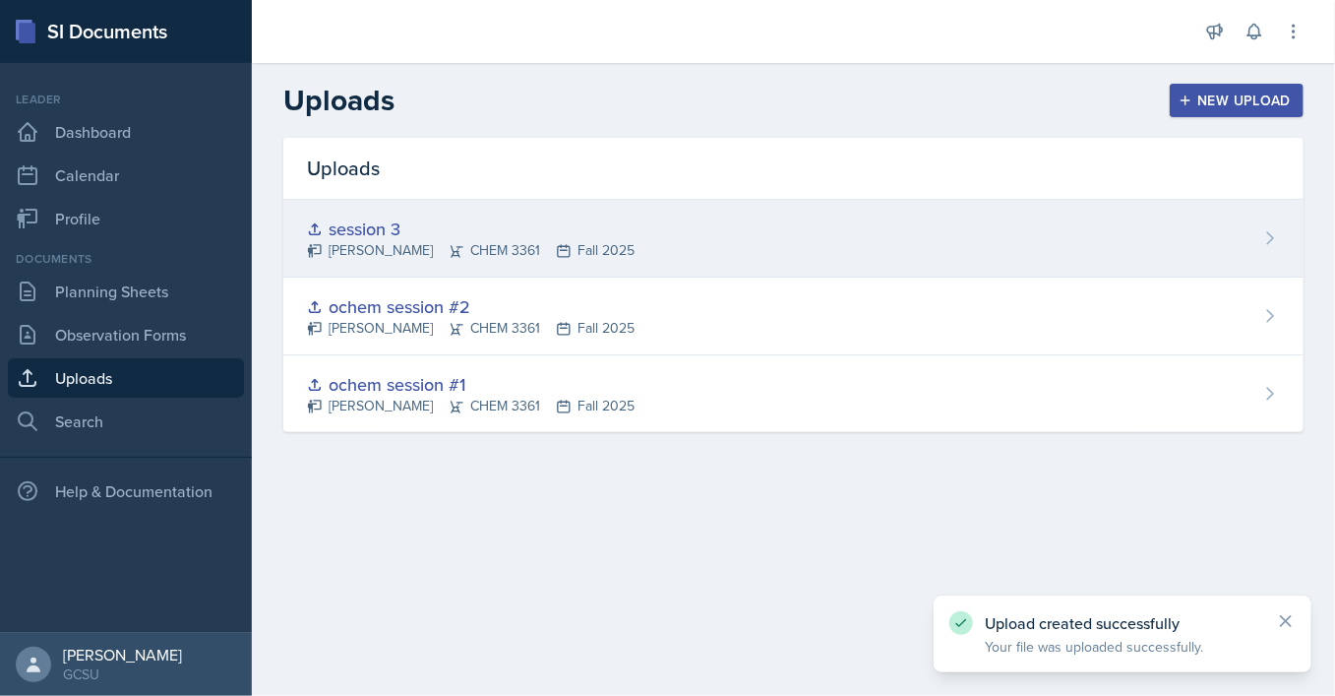
click at [1274, 256] on div "session 3 [PERSON_NAME] CHEM 3361 Fall 2025" at bounding box center [793, 239] width 1020 height 78
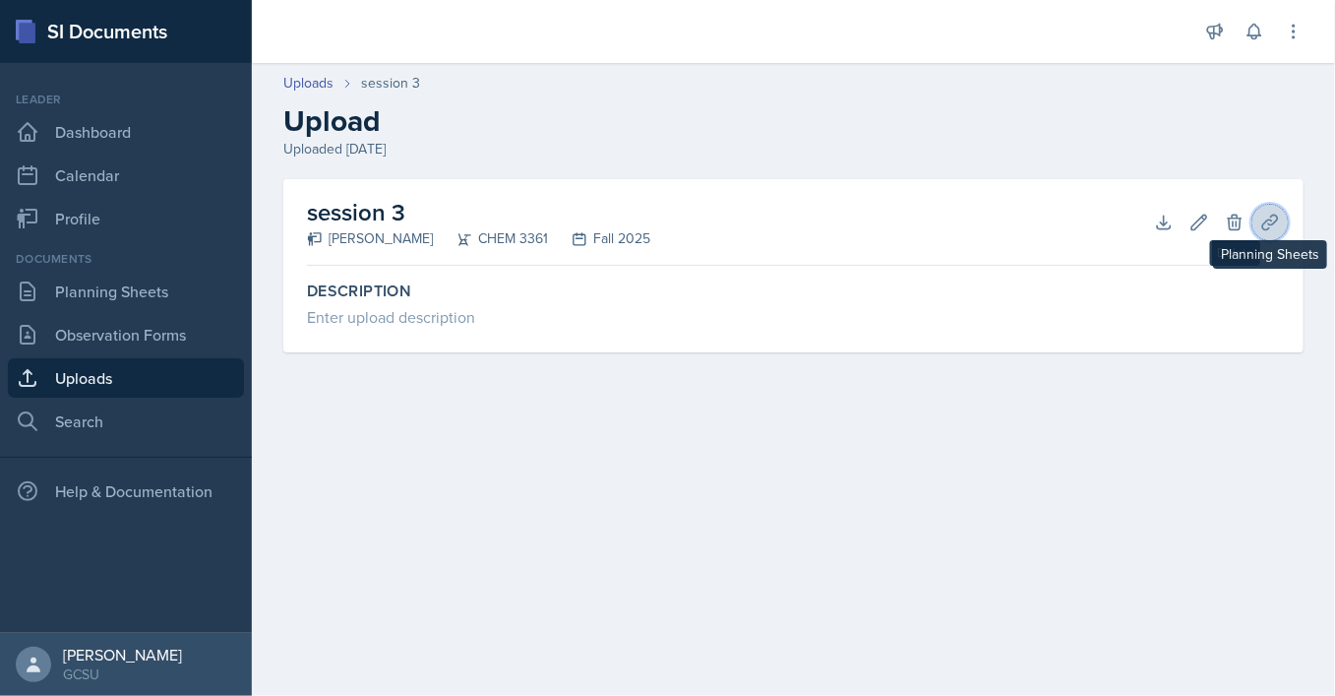
click at [1273, 222] on icon at bounding box center [1270, 222] width 20 height 20
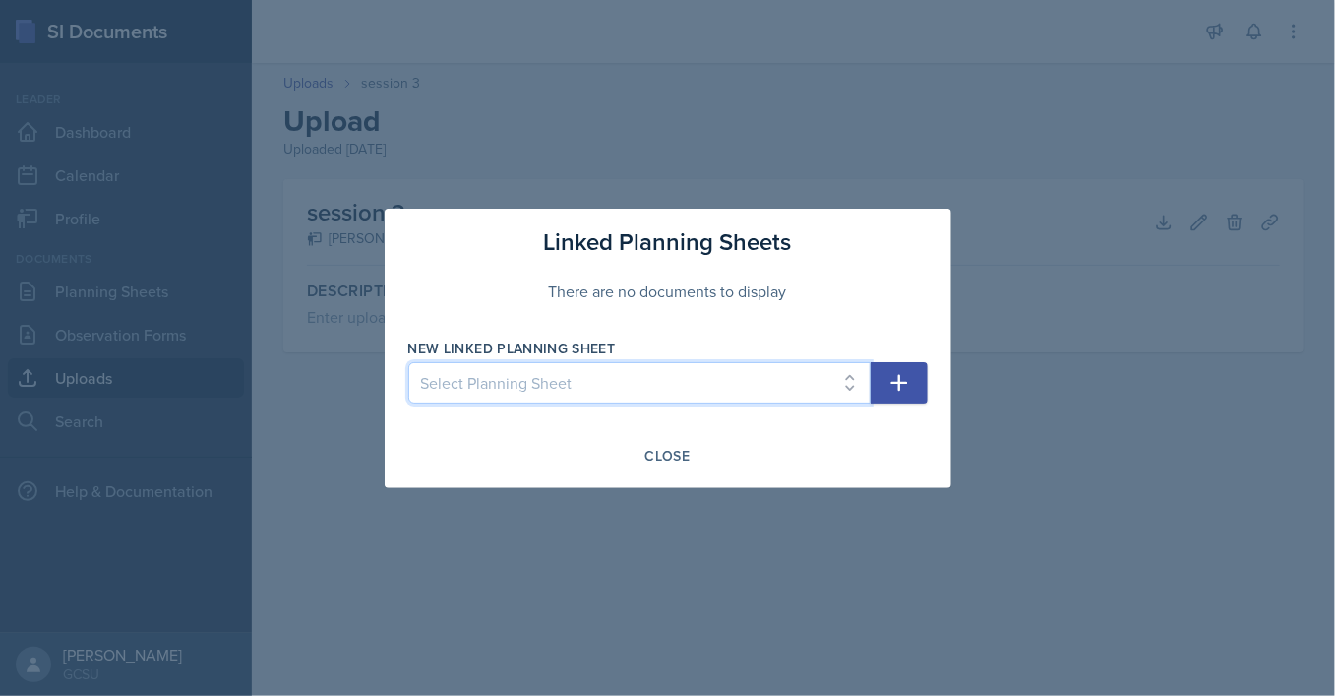
click at [408, 362] on select "Select Planning Sheet [DATE] [DATE] [DATE]" at bounding box center [639, 382] width 462 height 41
select select "65f69d67-9cb6-460c-b0da-3bf12d2b8a8e"
click option "[DATE]" at bounding box center [0, 0] width 0 height 0
click at [927, 383] on button "button" at bounding box center [899, 382] width 57 height 41
select select
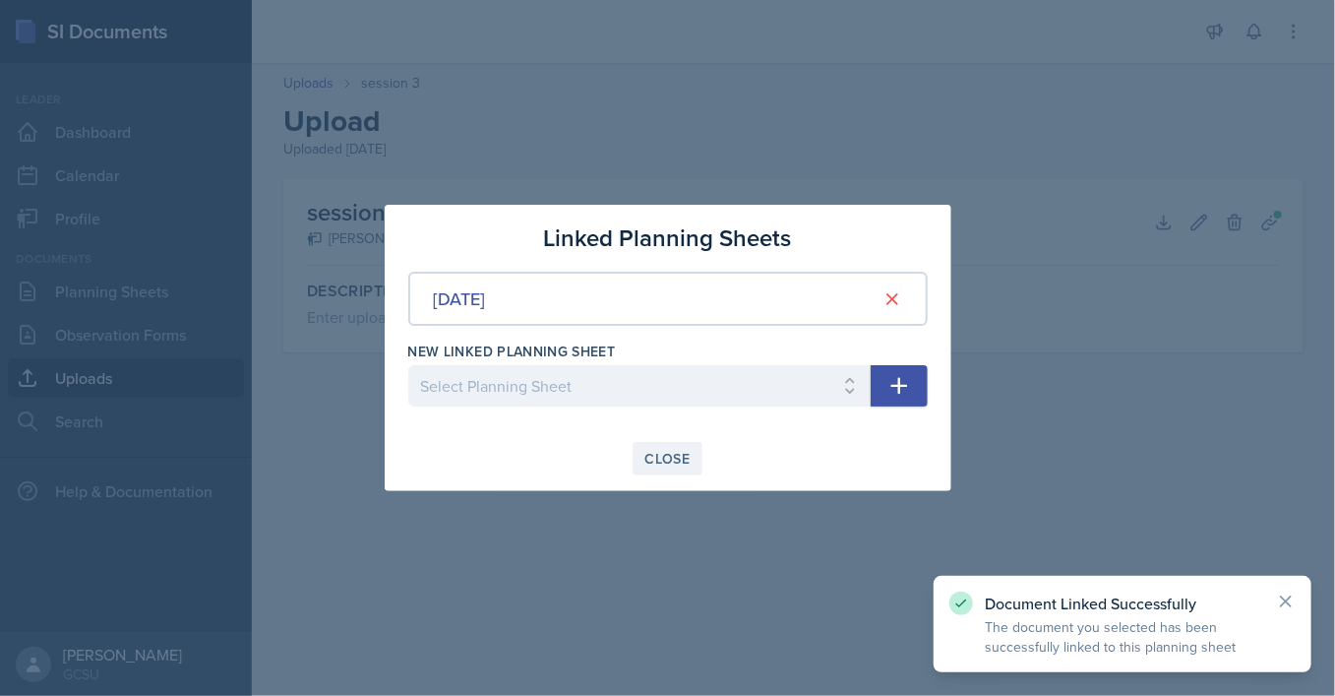
click at [671, 457] on div "Close" at bounding box center [667, 459] width 45 height 16
